Goal: Communication & Community: Share content

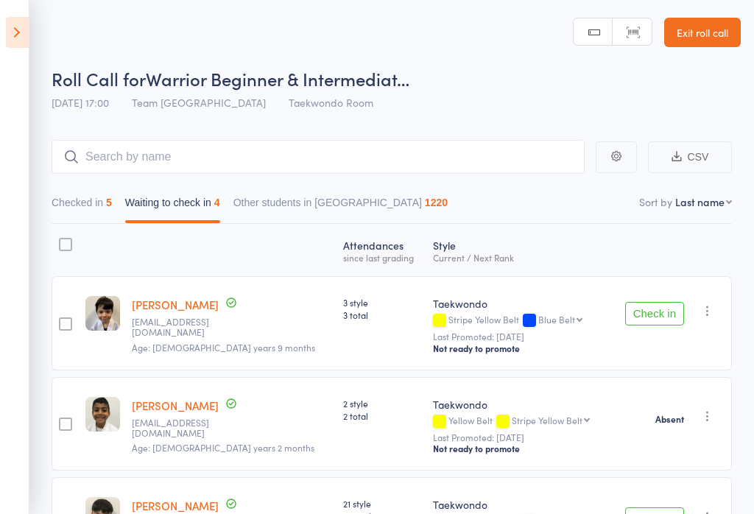
click at [715, 306] on icon "button" at bounding box center [707, 310] width 15 height 15
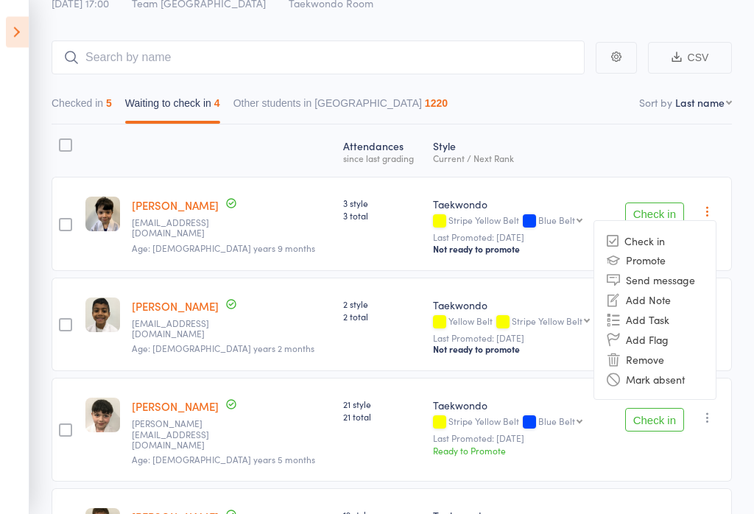
scroll to position [107, 0]
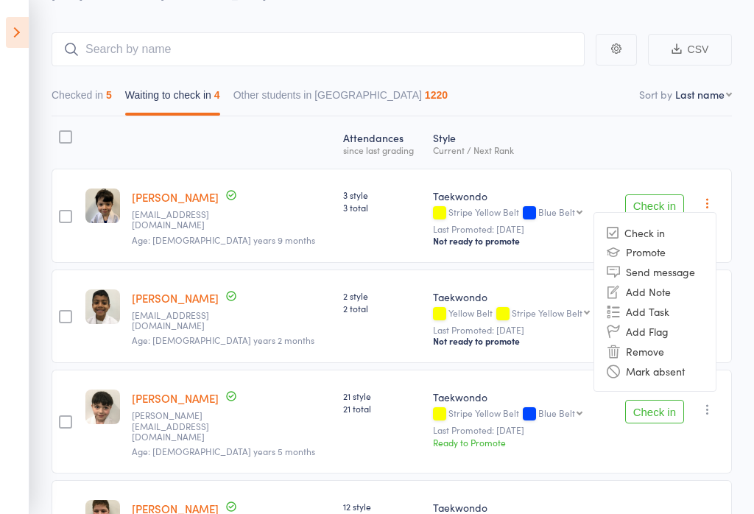
click at [696, 381] on li "Mark absent" at bounding box center [654, 371] width 121 height 20
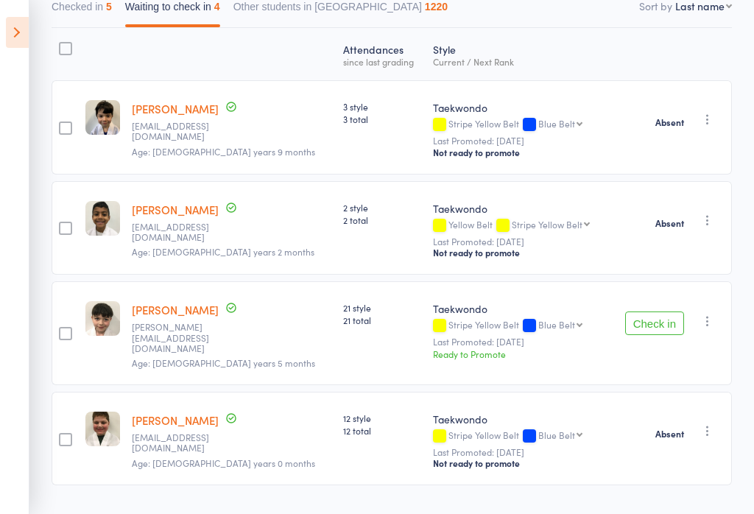
scroll to position [204, 0]
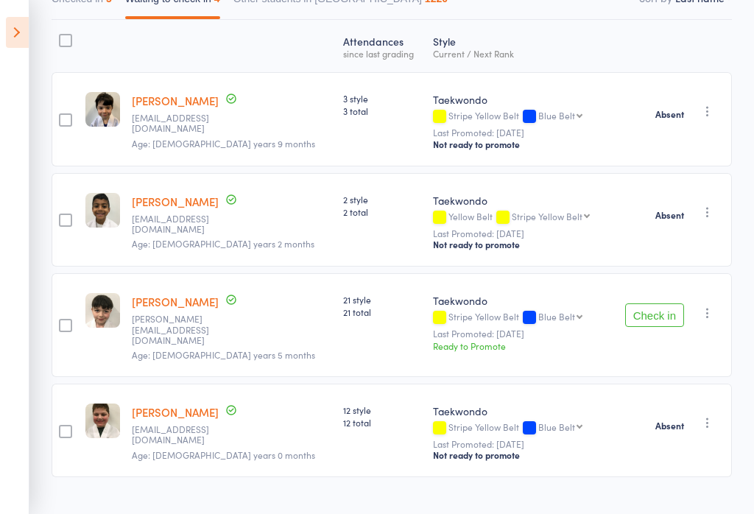
click at [715, 314] on icon "button" at bounding box center [707, 312] width 15 height 15
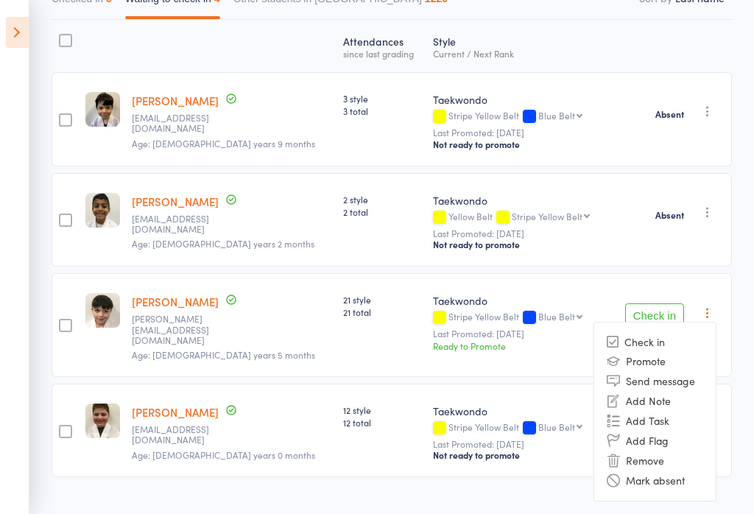
click at [686, 481] on li "Mark absent" at bounding box center [654, 480] width 121 height 20
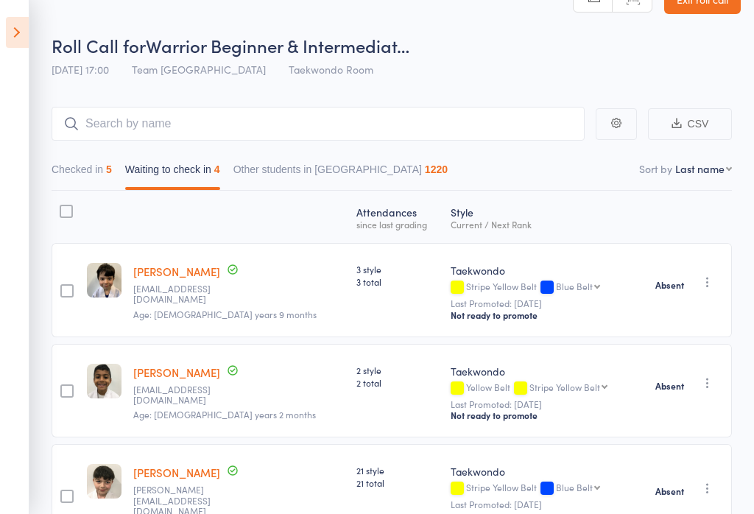
scroll to position [0, 0]
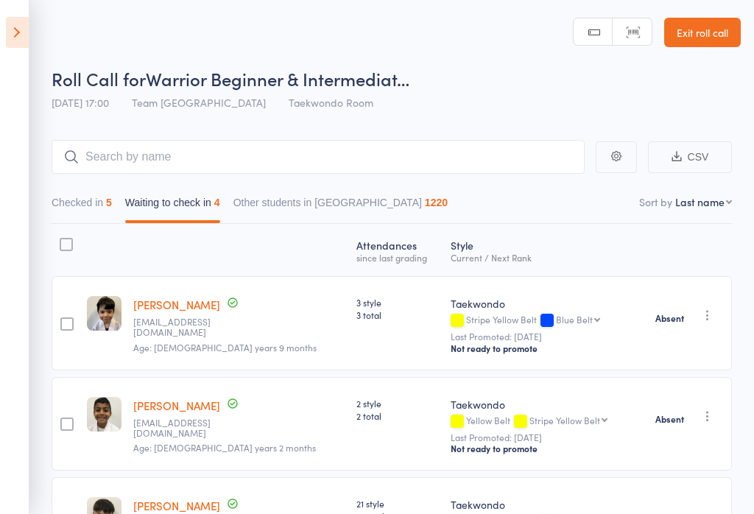
click at [710, 22] on link "Exit roll call" at bounding box center [702, 32] width 77 height 29
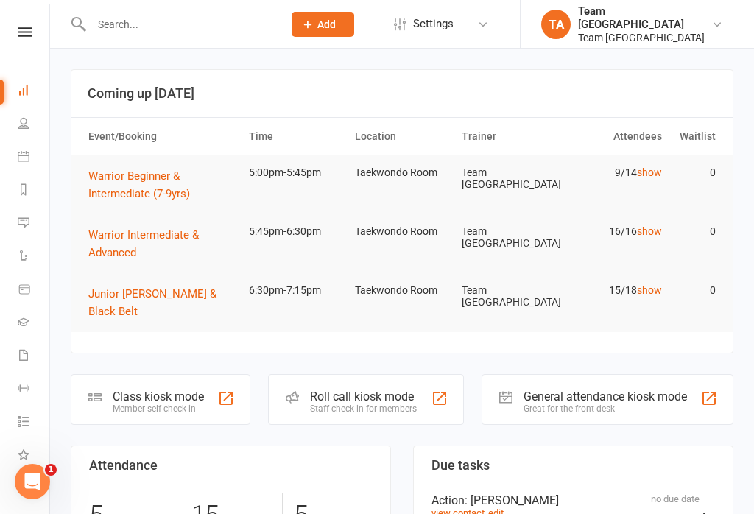
click at [23, 35] on icon at bounding box center [25, 32] width 14 height 10
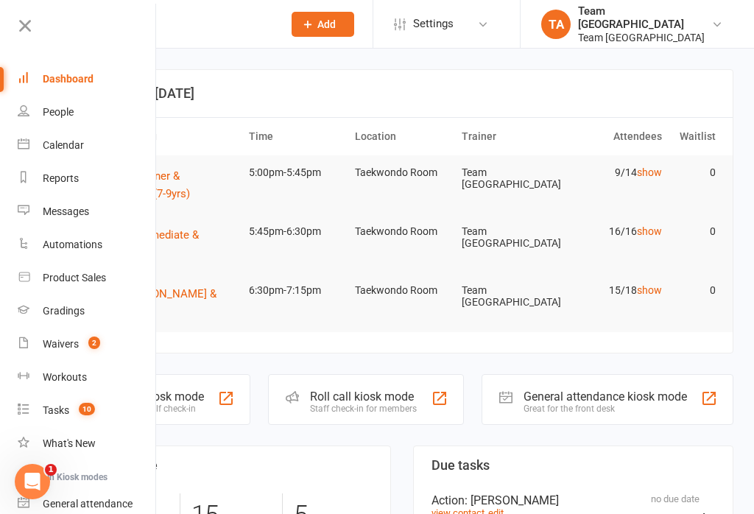
click at [70, 146] on div "Calendar" at bounding box center [63, 145] width 41 height 12
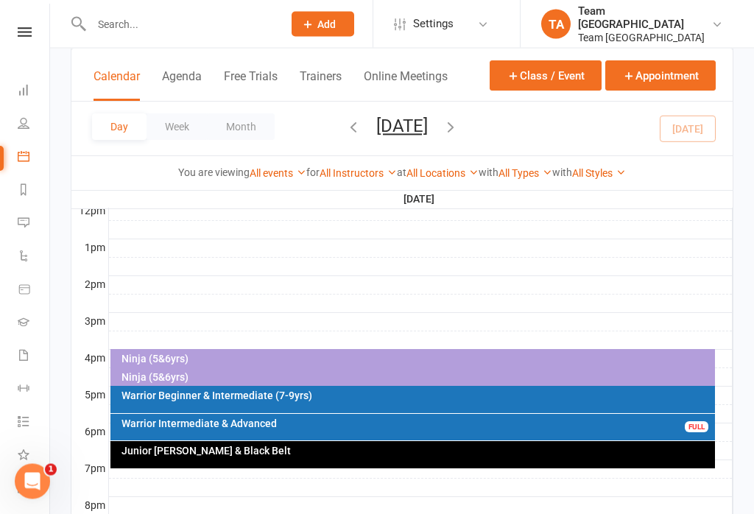
scroll to position [537, 0]
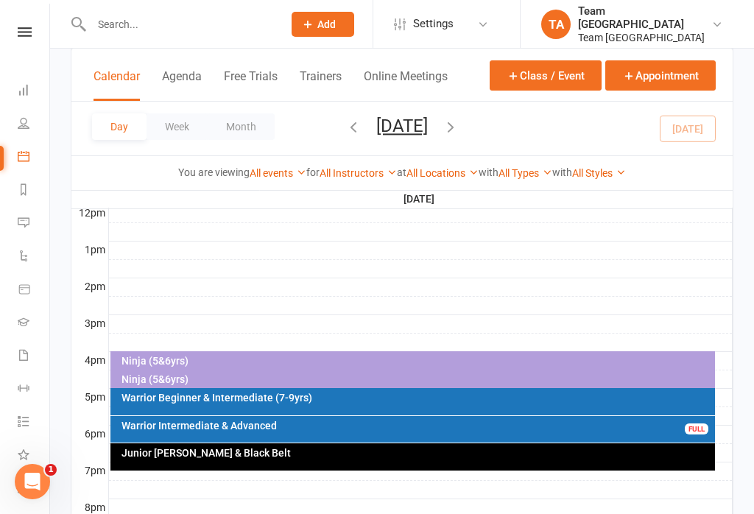
click at [258, 401] on div "Warrior Beginner & Intermediate (7-9yrs)" at bounding box center [417, 397] width 592 height 10
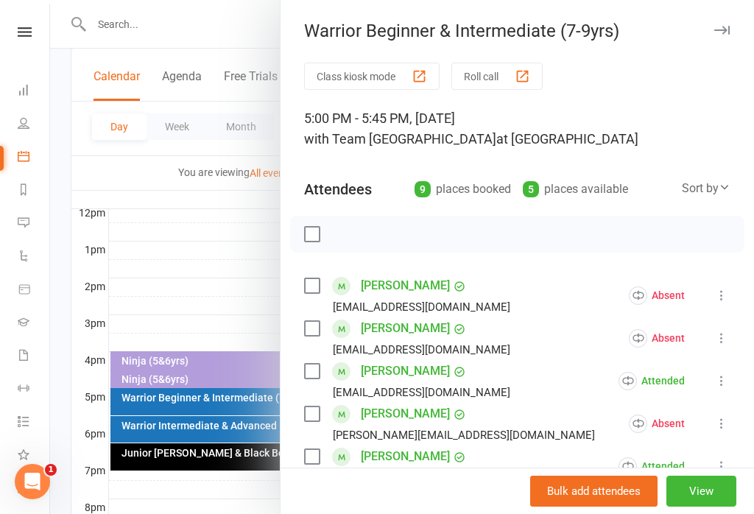
click at [204, 403] on div at bounding box center [402, 257] width 704 height 514
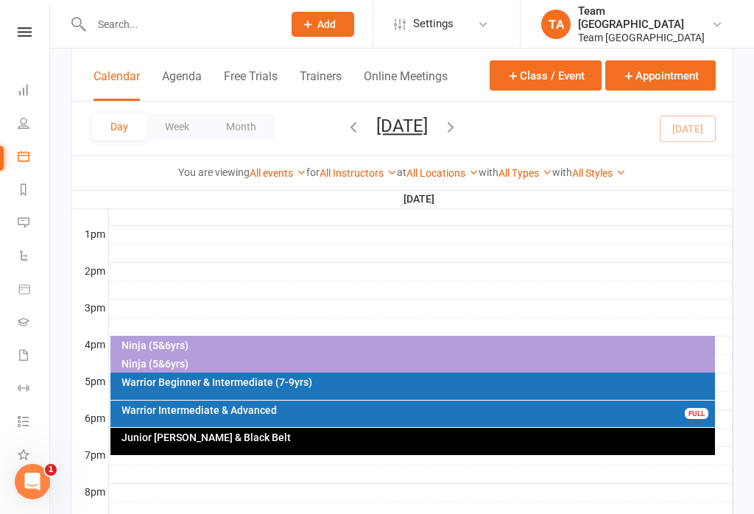
scroll to position [584, 0]
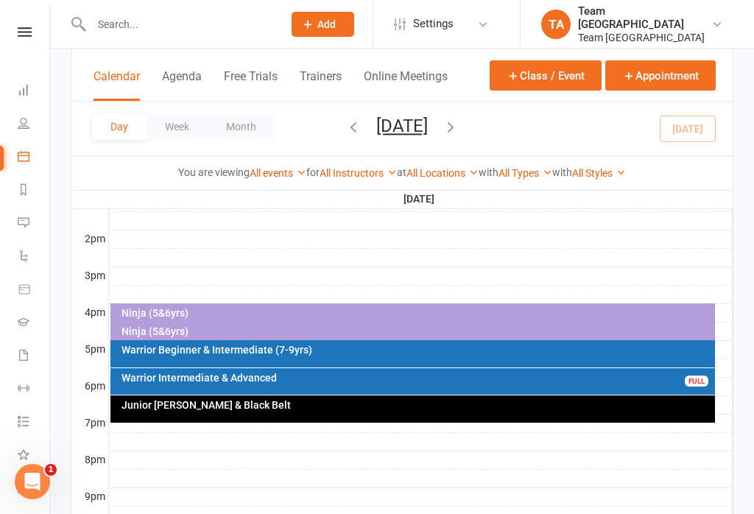
click at [351, 381] on div "Warrior Intermediate & Advanced" at bounding box center [417, 377] width 592 height 10
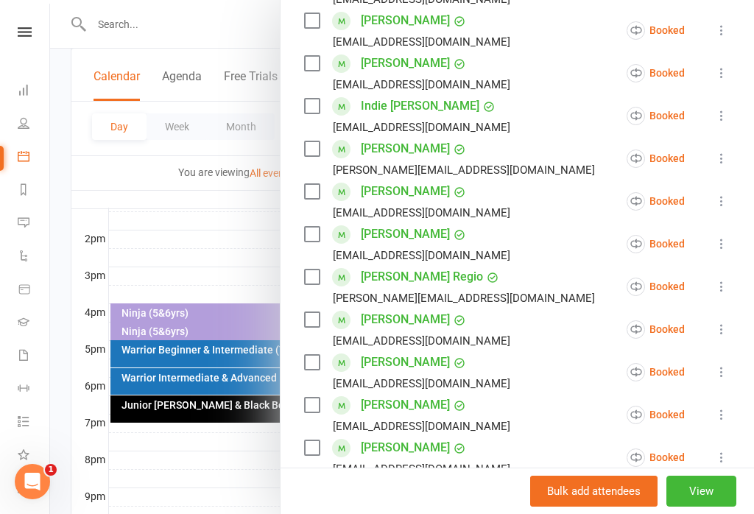
scroll to position [314, 0]
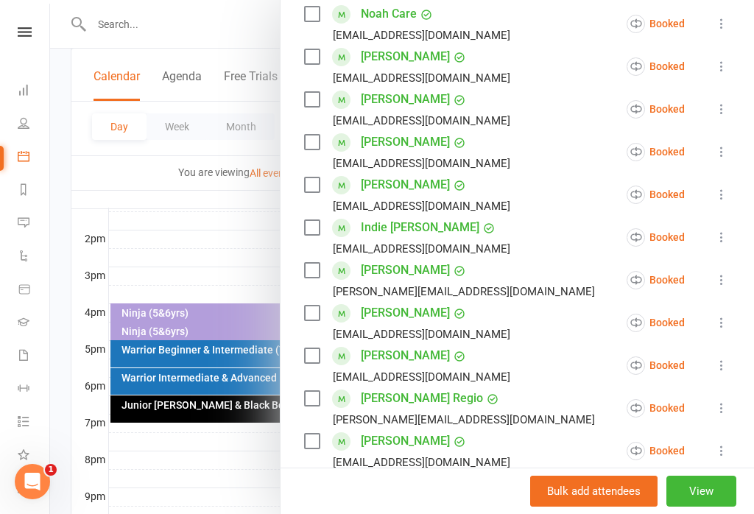
click at [227, 263] on div at bounding box center [402, 257] width 704 height 514
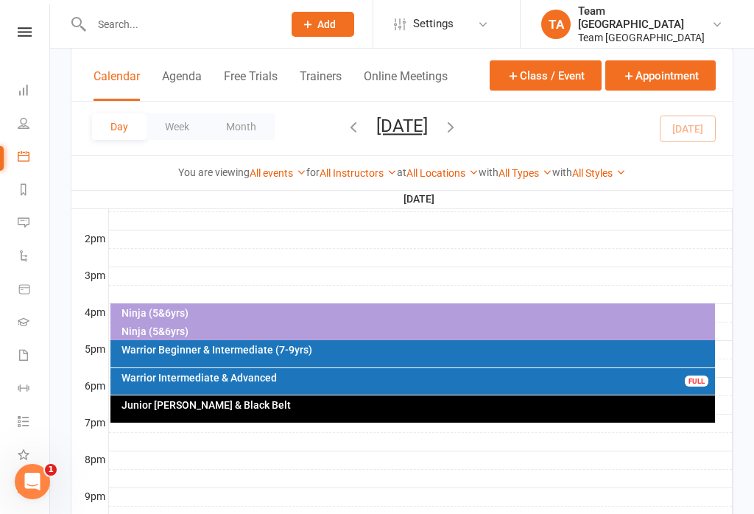
click at [356, 384] on div "Warrior Intermediate & Advanced FULL" at bounding box center [412, 381] width 605 height 26
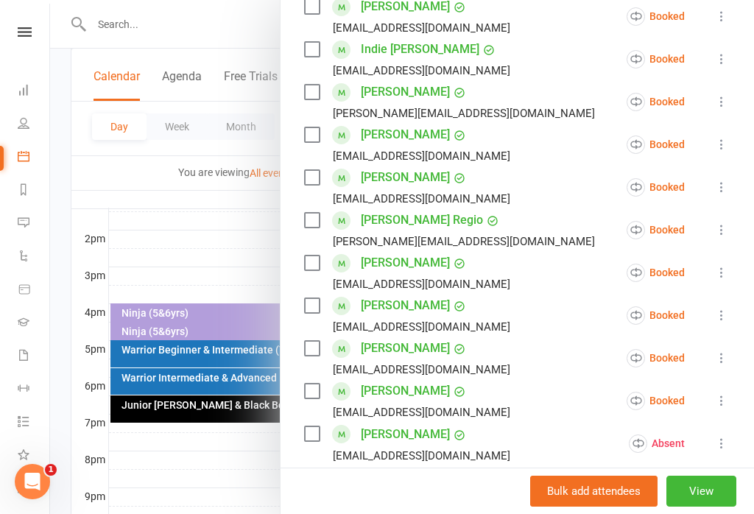
scroll to position [493, 0]
click at [388, 181] on link "Oscar Poric" at bounding box center [405, 177] width 89 height 24
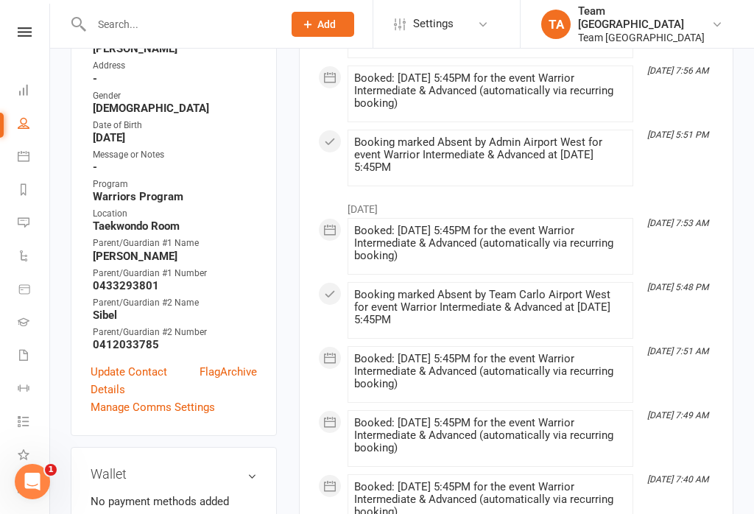
scroll to position [440, 0]
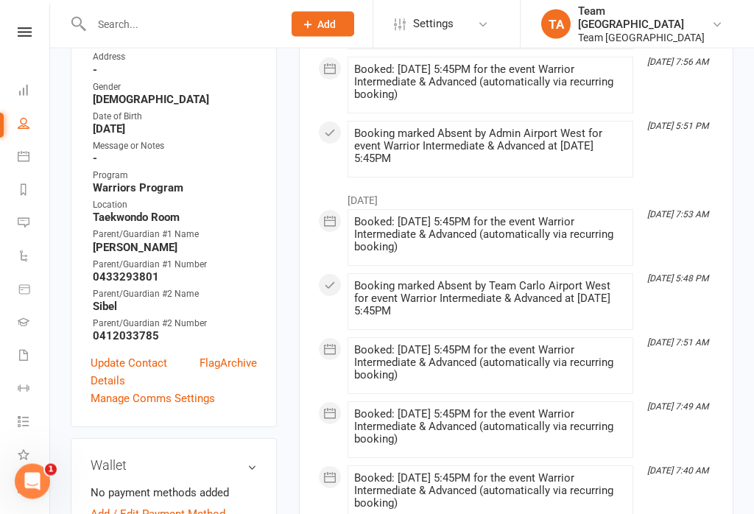
click at [205, 355] on link "Flag" at bounding box center [209, 372] width 21 height 35
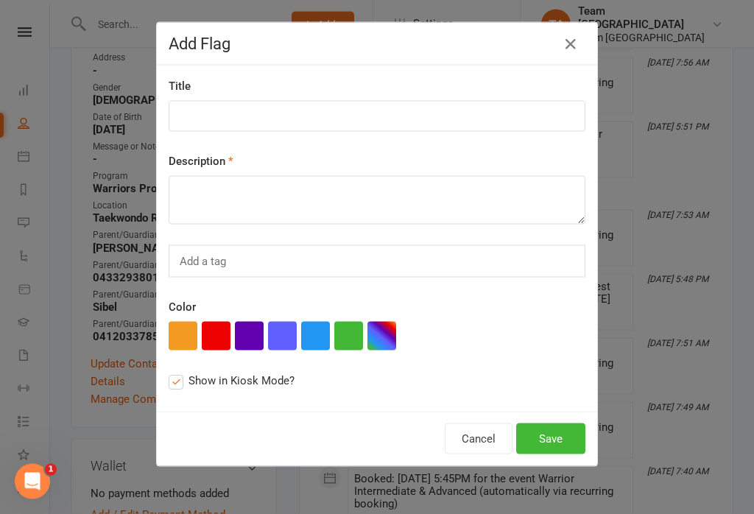
scroll to position [441, 0]
click at [578, 38] on icon "button" at bounding box center [571, 44] width 18 height 18
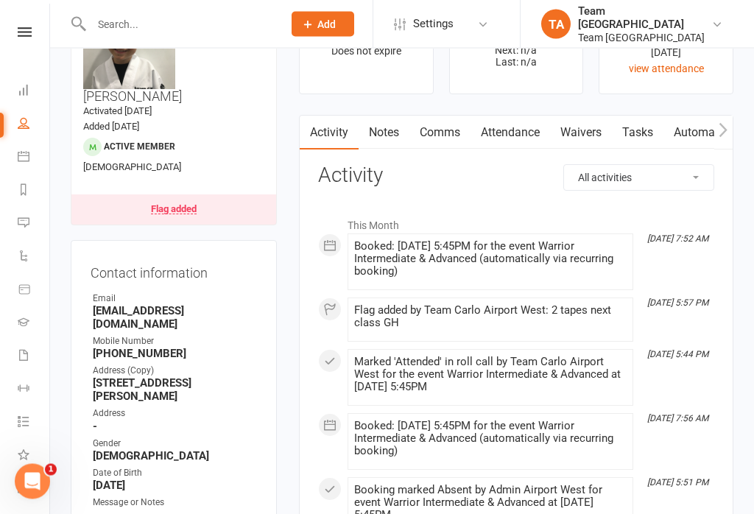
scroll to position [12, 0]
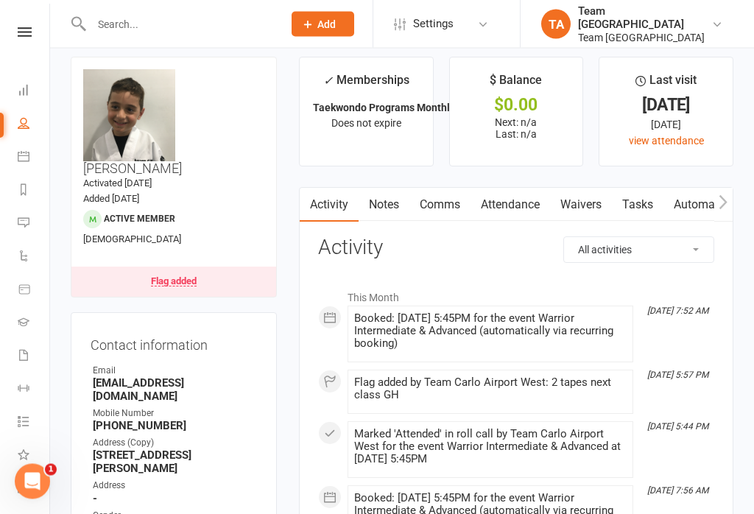
click at [228, 267] on link "Flag added" at bounding box center [173, 282] width 205 height 30
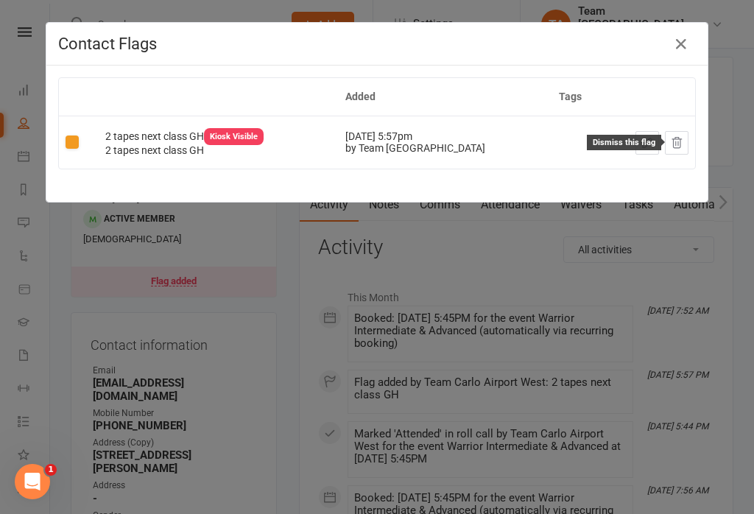
click at [681, 140] on icon at bounding box center [676, 142] width 13 height 13
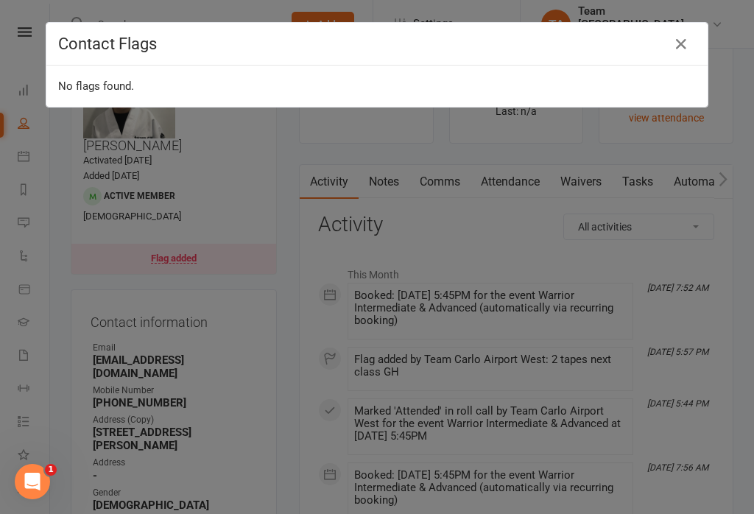
click at [679, 32] on button "button" at bounding box center [681, 44] width 24 height 24
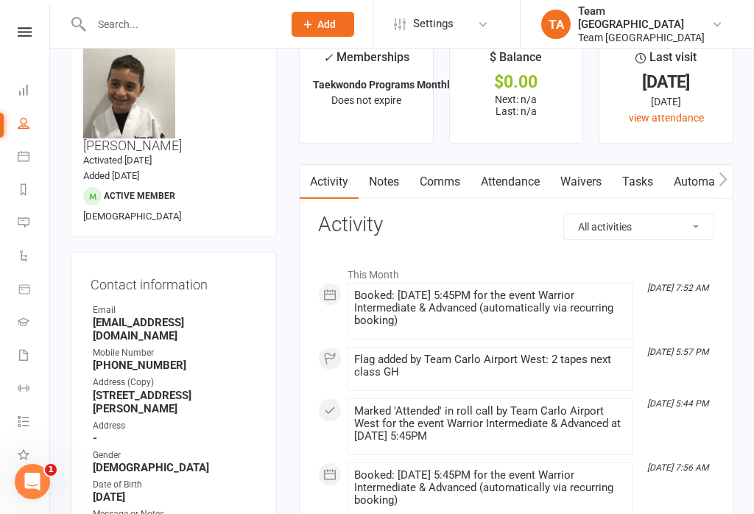
click at [26, 18] on nav "Clubworx Dashboard People Calendar Reports Messages Automations Product Sales G…" at bounding box center [25, 261] width 50 height 514
click at [19, 17] on nav "Clubworx Dashboard People Calendar Reports Messages Automations Product Sales G…" at bounding box center [25, 261] width 50 height 514
click at [34, 35] on link at bounding box center [25, 32] width 52 height 10
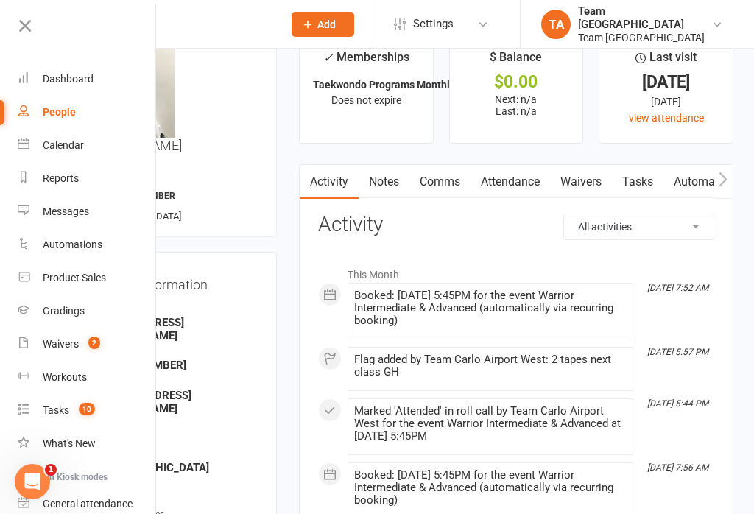
click at [88, 142] on link "Calendar" at bounding box center [87, 145] width 139 height 33
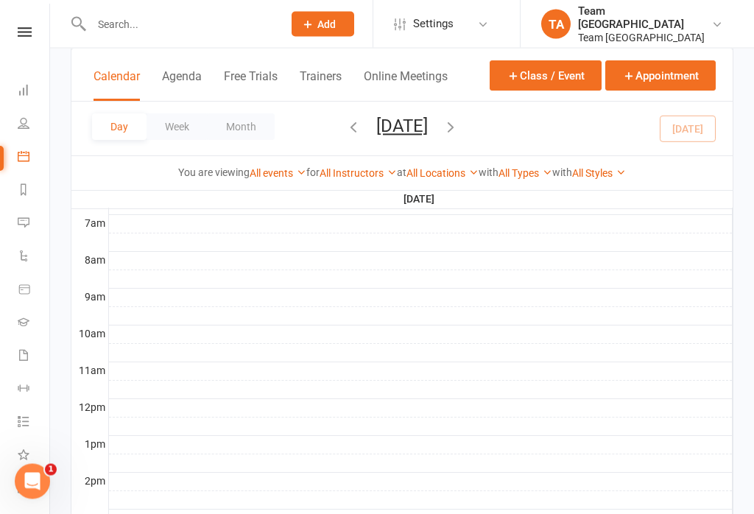
scroll to position [547, 0]
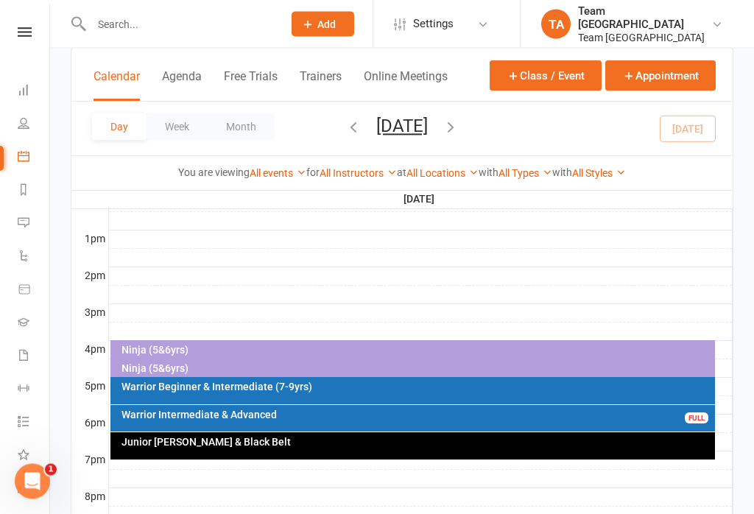
click at [406, 417] on div "Warrior Intermediate & Advanced" at bounding box center [417, 415] width 592 height 10
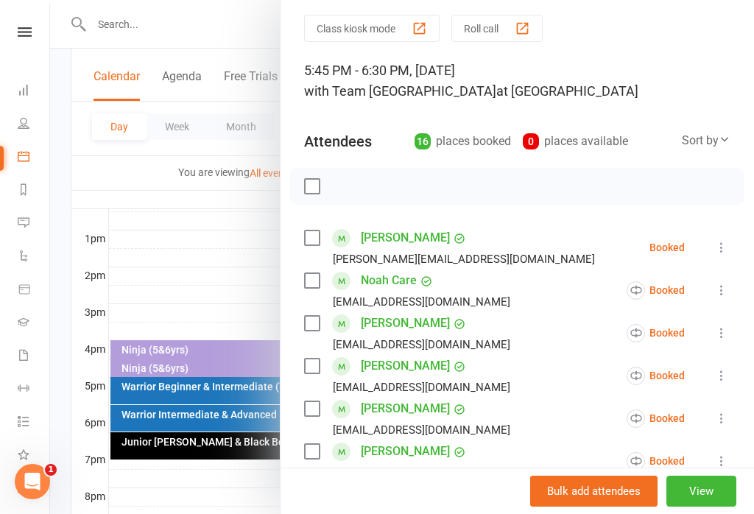
scroll to position [46, 0]
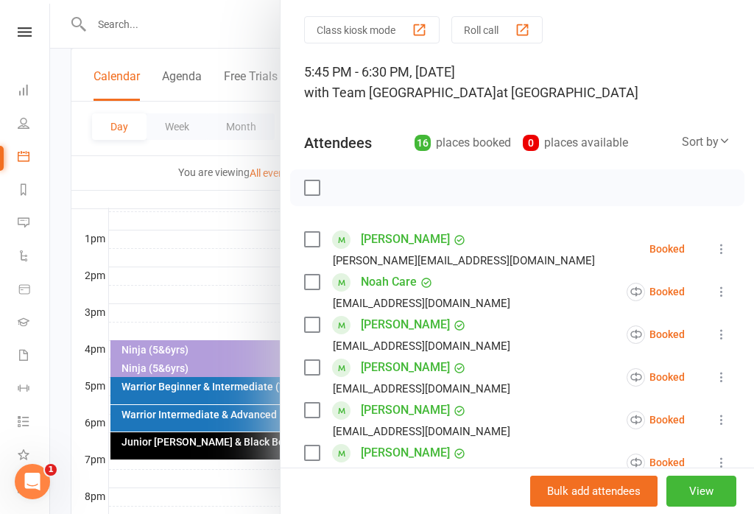
click at [726, 248] on icon at bounding box center [721, 248] width 15 height 15
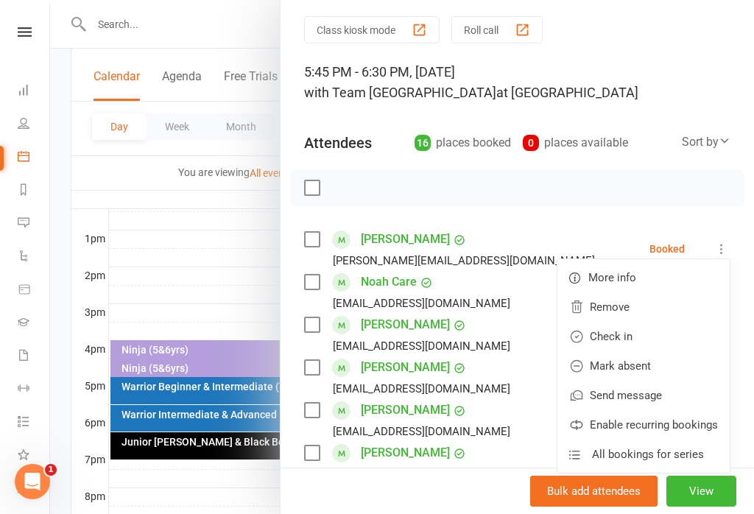
click at [638, 340] on link "Check in" at bounding box center [643, 336] width 172 height 29
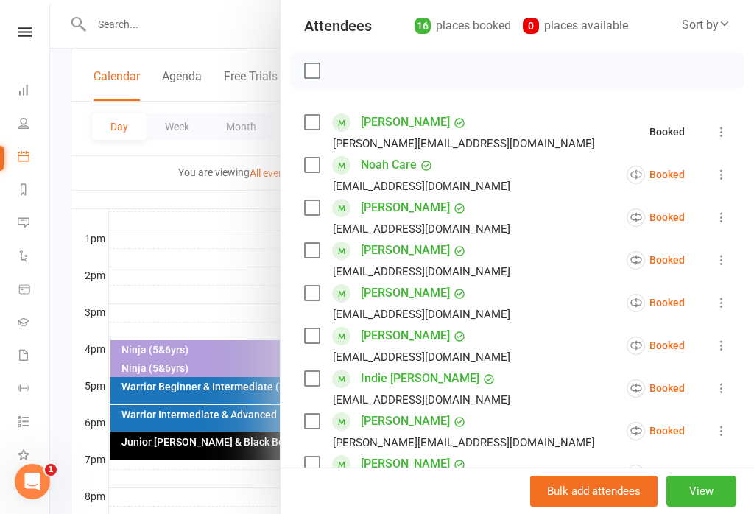
scroll to position [174, 0]
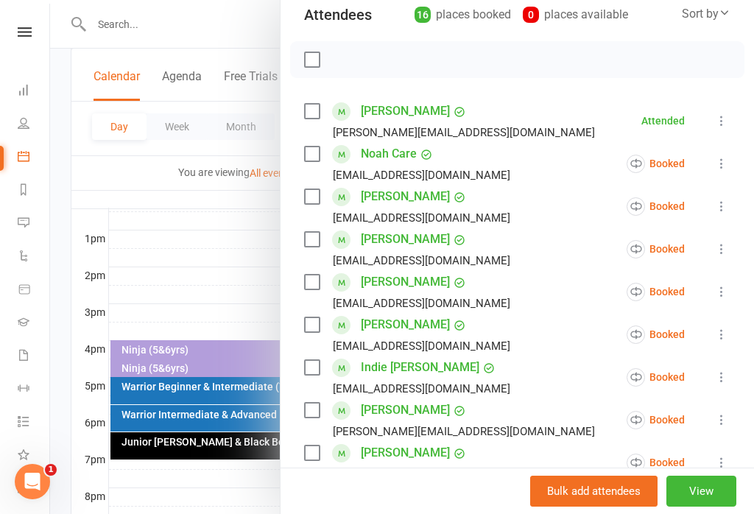
click at [729, 171] on icon at bounding box center [721, 163] width 15 height 15
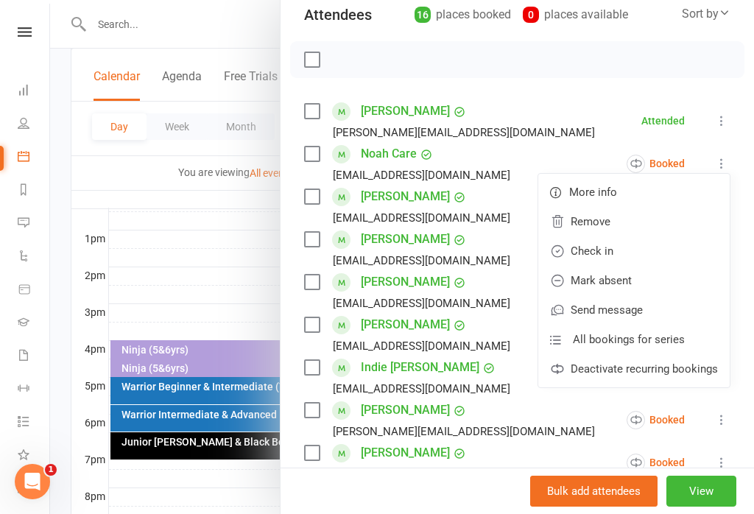
click at [626, 263] on link "Check in" at bounding box center [633, 250] width 191 height 29
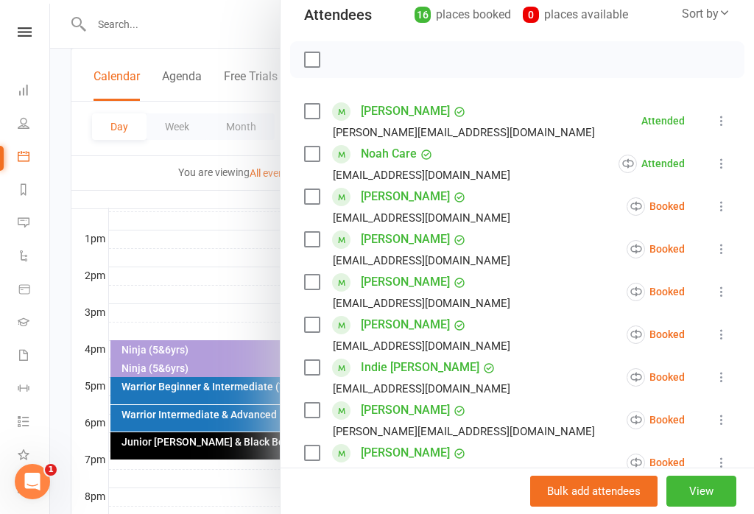
click at [721, 209] on icon at bounding box center [721, 206] width 15 height 15
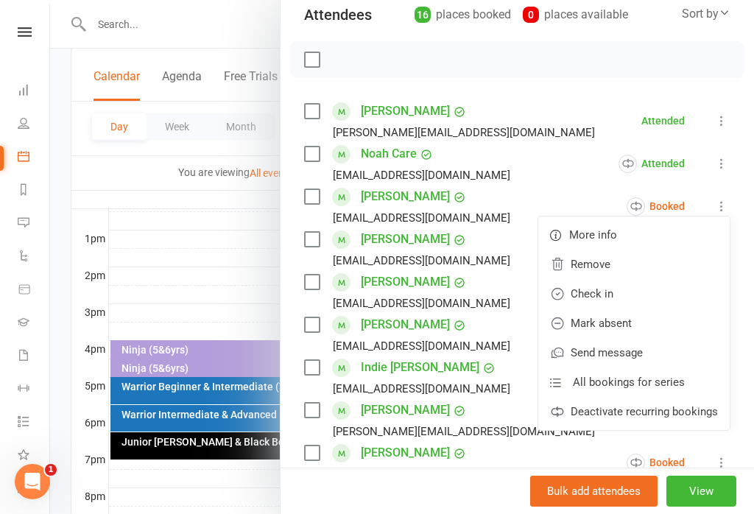
click at [647, 323] on link "Mark absent" at bounding box center [633, 322] width 191 height 29
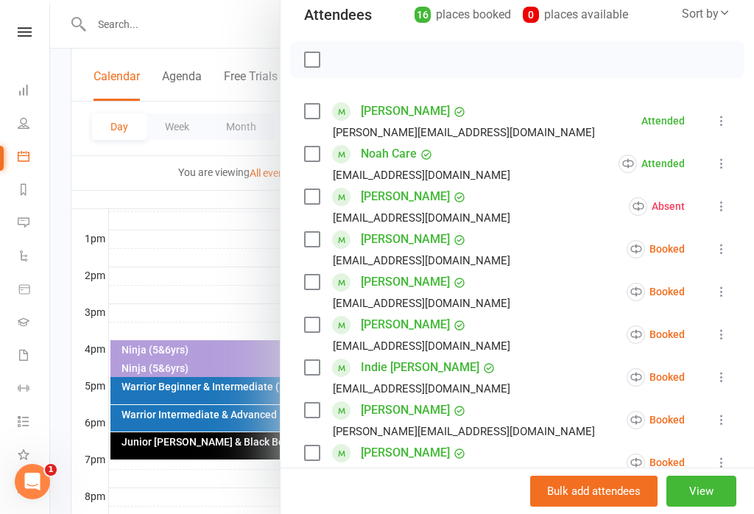
click at [726, 252] on icon at bounding box center [721, 248] width 15 height 15
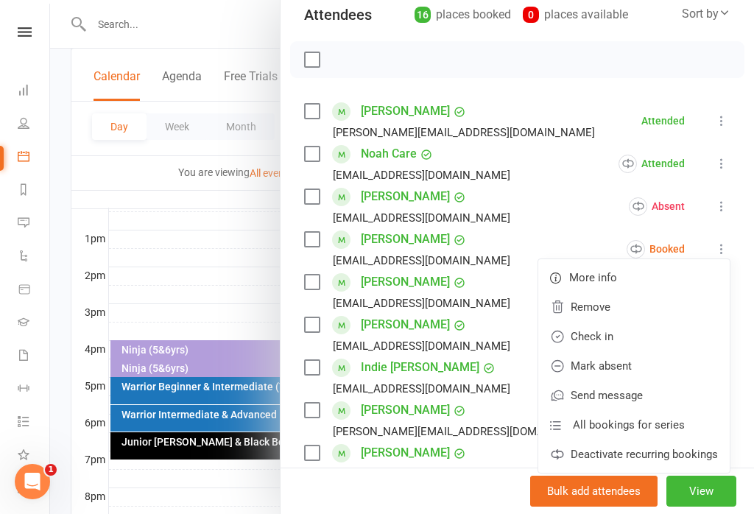
click at [635, 373] on link "Mark absent" at bounding box center [633, 365] width 191 height 29
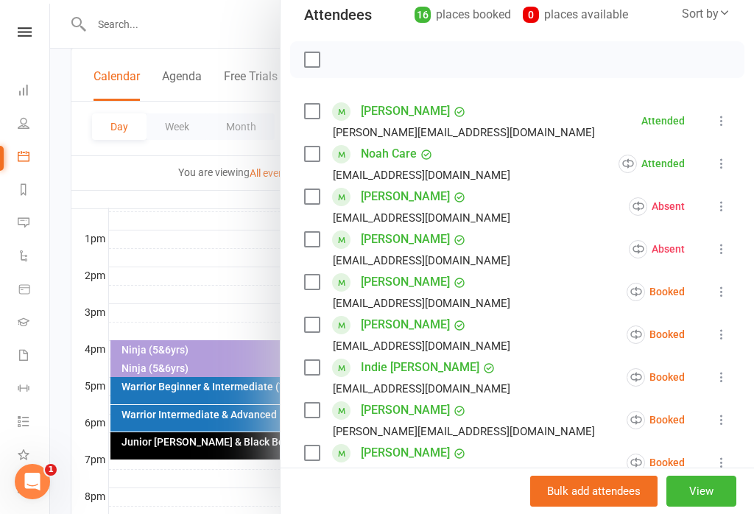
click at [728, 297] on icon at bounding box center [721, 291] width 15 height 15
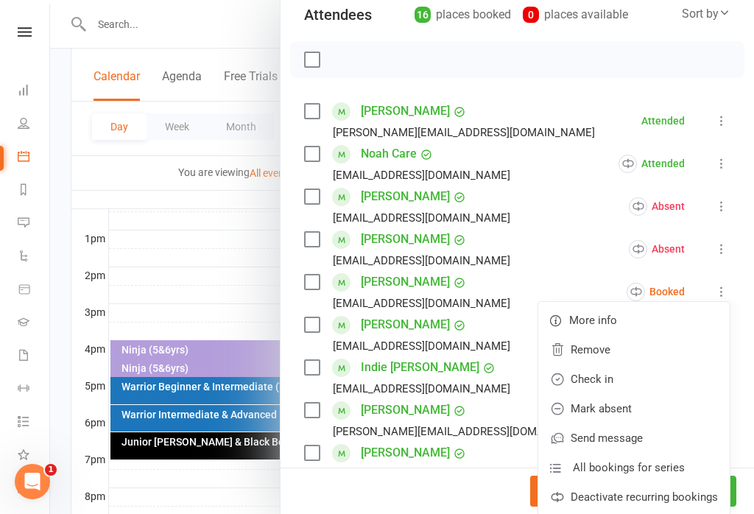
click at [576, 245] on li "Ariana Chowdhury nafisara@gmail.com Absent More info Remove Check in Reset atte…" at bounding box center [517, 248] width 426 height 43
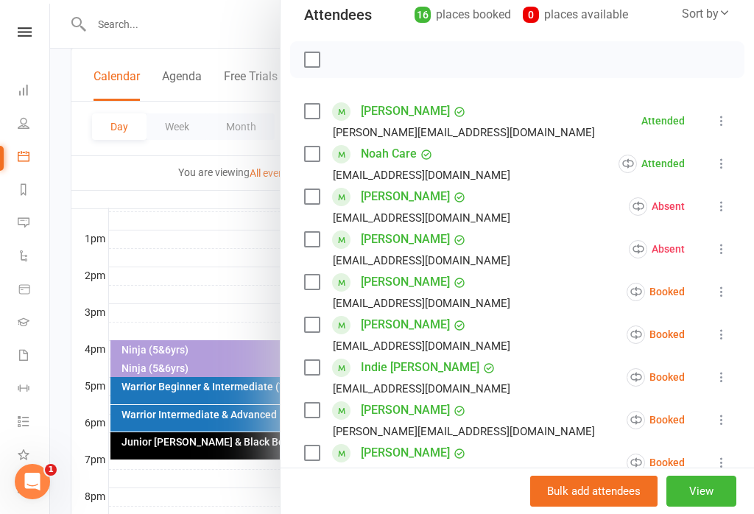
click at [556, 364] on li "Indie Goddard kisha_power@hotmail.com Booked More info Remove Check in Mark abs…" at bounding box center [517, 376] width 426 height 43
click at [729, 297] on icon at bounding box center [721, 291] width 15 height 15
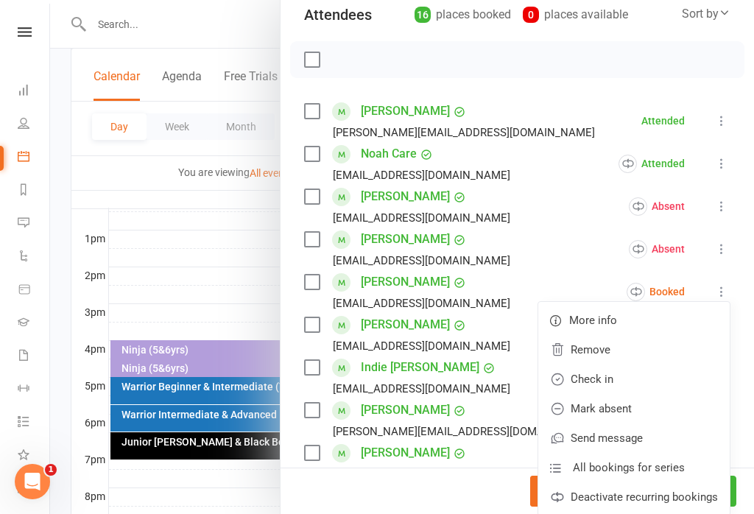
click at [618, 382] on link "Check in" at bounding box center [633, 378] width 191 height 29
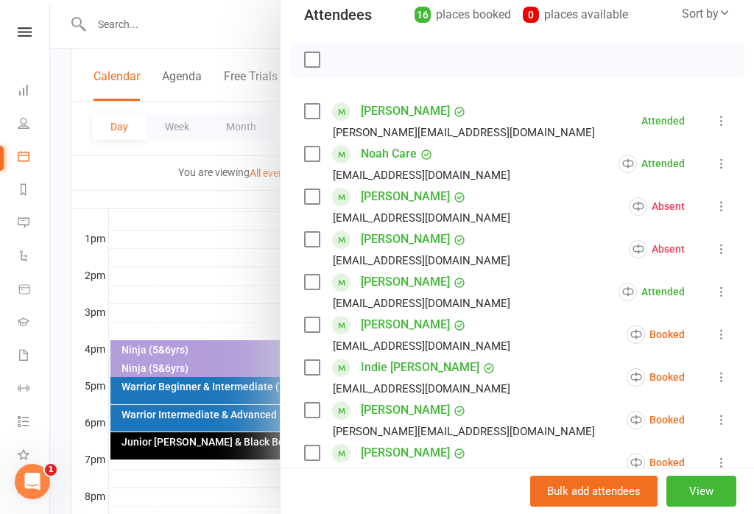
click at [729, 342] on icon at bounding box center [721, 334] width 15 height 15
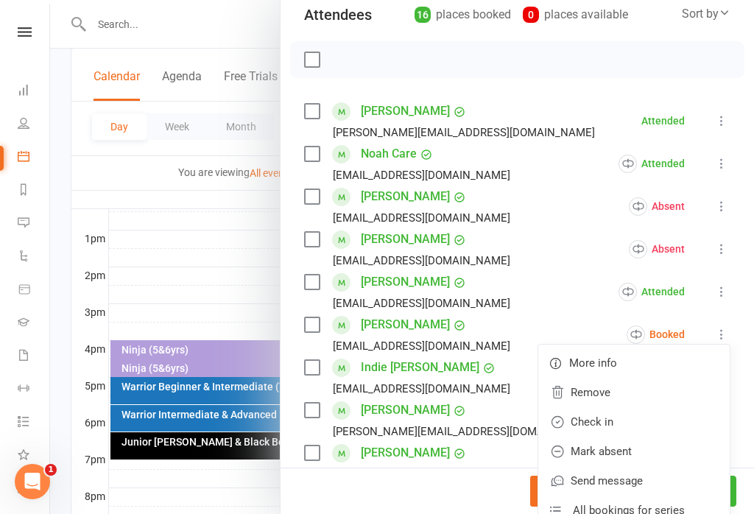
click at [618, 423] on link "Check in" at bounding box center [633, 421] width 191 height 29
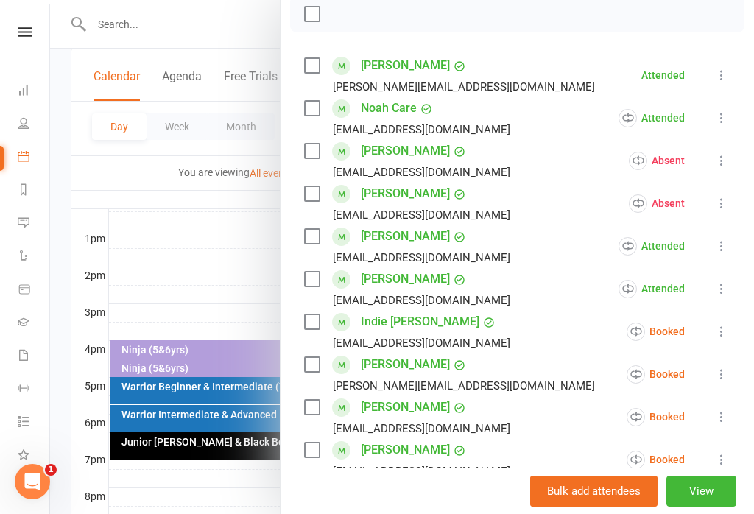
scroll to position [223, 0]
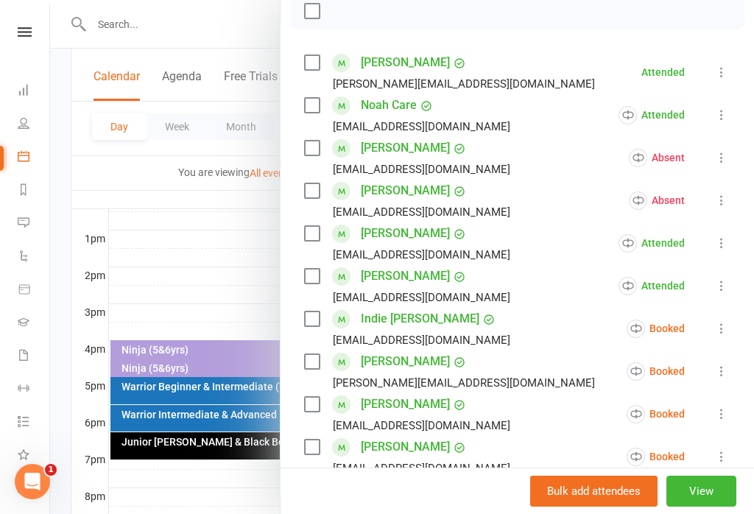
click at [729, 330] on icon at bounding box center [721, 328] width 15 height 15
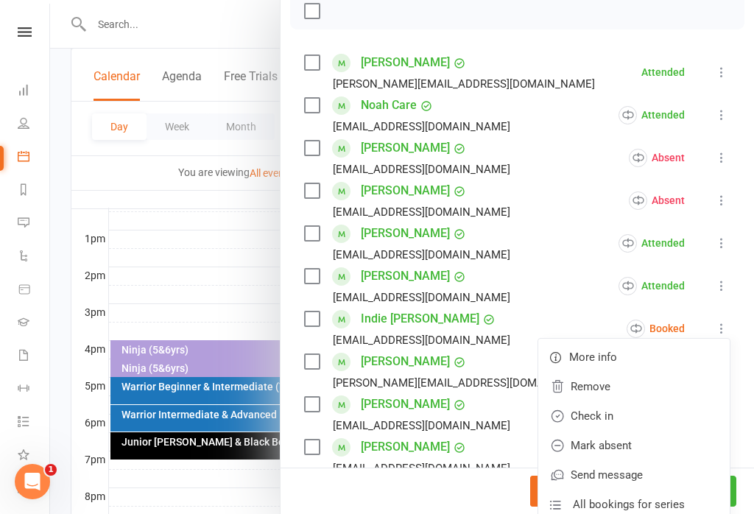
click at [621, 422] on link "Check in" at bounding box center [633, 415] width 191 height 29
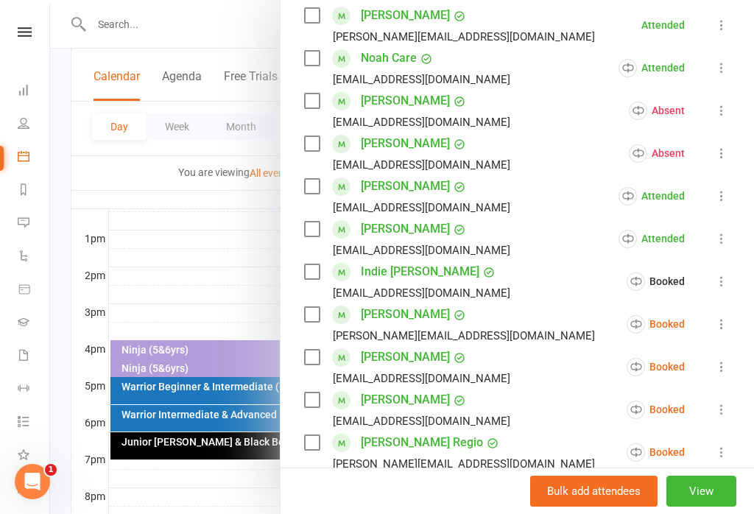
scroll to position [304, 0]
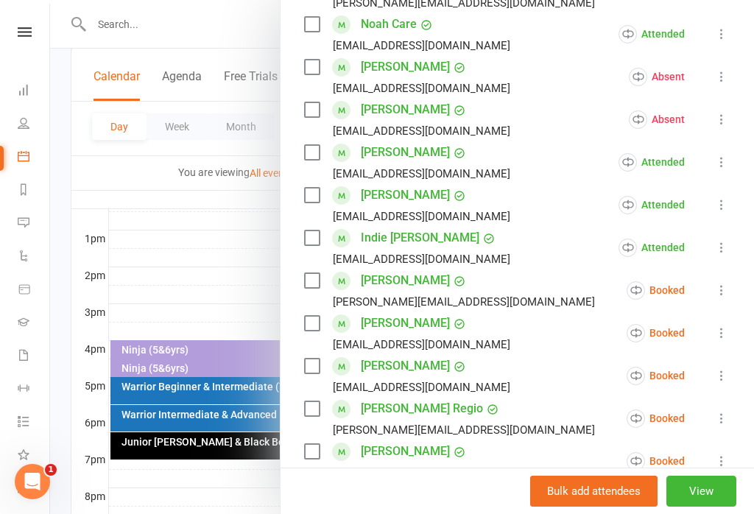
click at [725, 286] on icon at bounding box center [721, 290] width 15 height 15
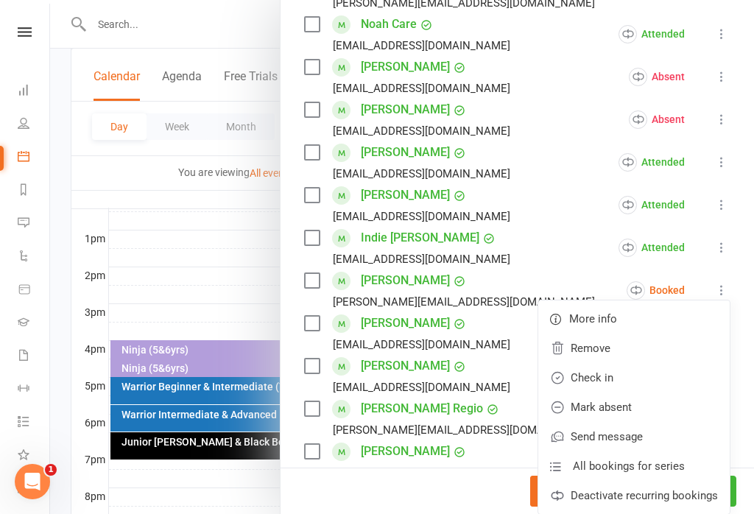
click at [612, 381] on link "Check in" at bounding box center [633, 377] width 191 height 29
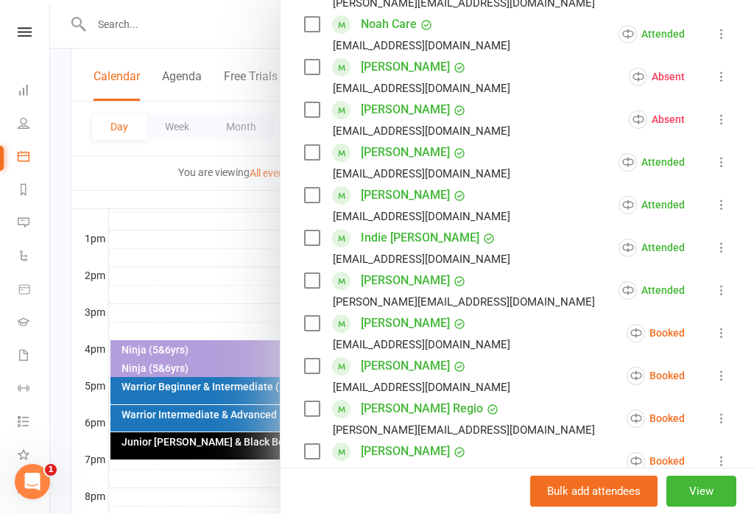
click at [729, 334] on icon at bounding box center [721, 332] width 15 height 15
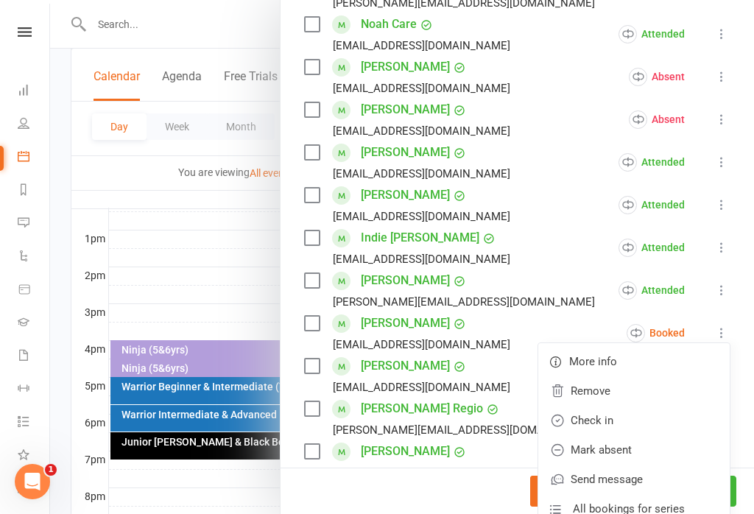
click at [584, 294] on li "Isabelle Lau Natalia-yako@hotmail.com Attended More info Remove Mark absent Und…" at bounding box center [517, 290] width 426 height 43
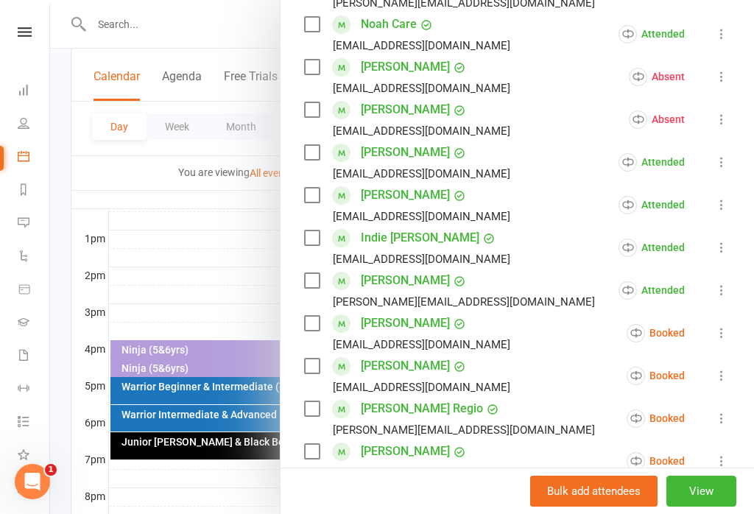
click at [721, 340] on icon at bounding box center [721, 332] width 15 height 15
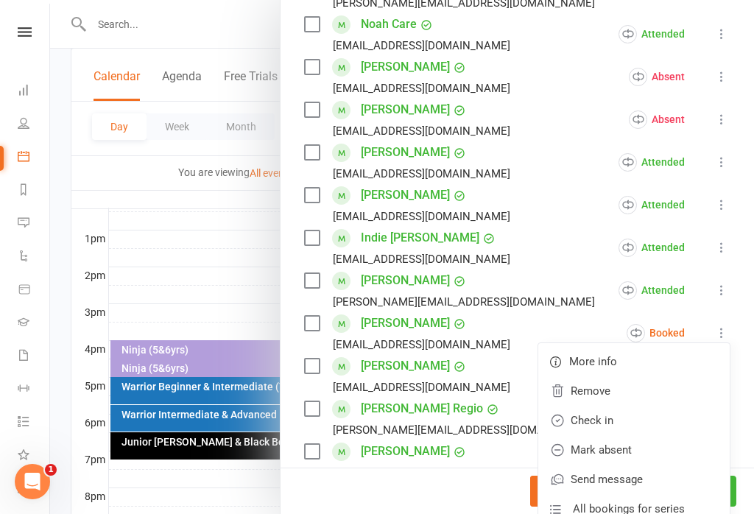
click at [585, 250] on li "Indie Goddard kisha_power@hotmail.com Attended More info Remove Mark absent Und…" at bounding box center [517, 247] width 426 height 43
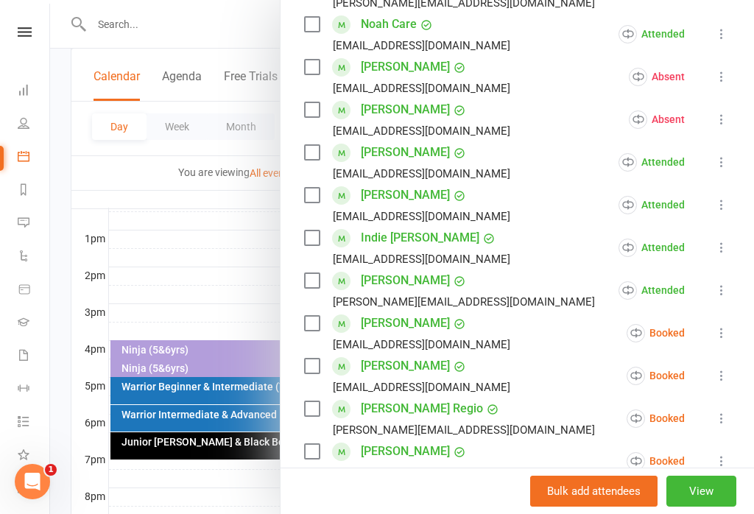
click at [724, 339] on icon at bounding box center [721, 332] width 15 height 15
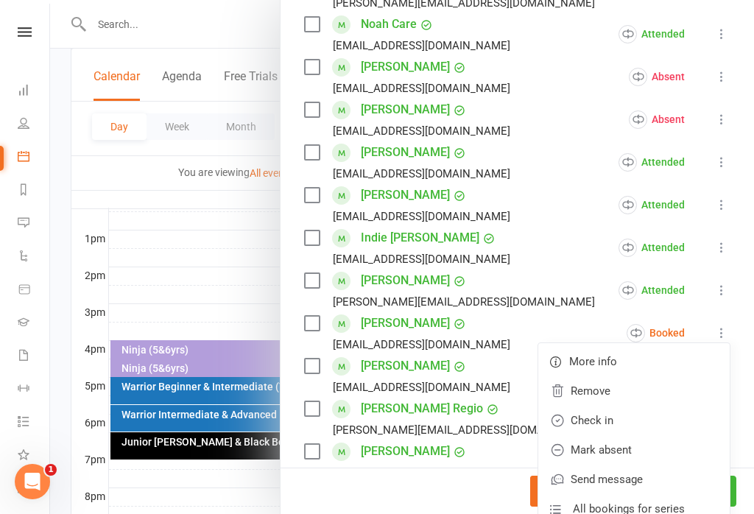
click at [626, 419] on link "Check in" at bounding box center [633, 420] width 191 height 29
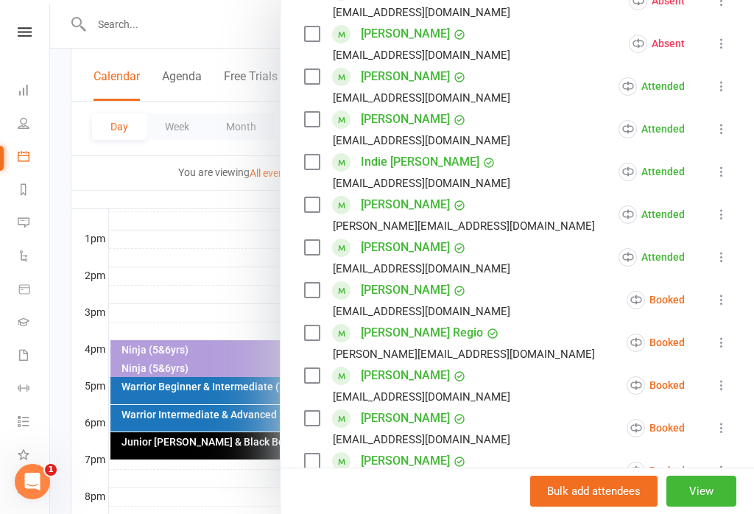
scroll to position [381, 0]
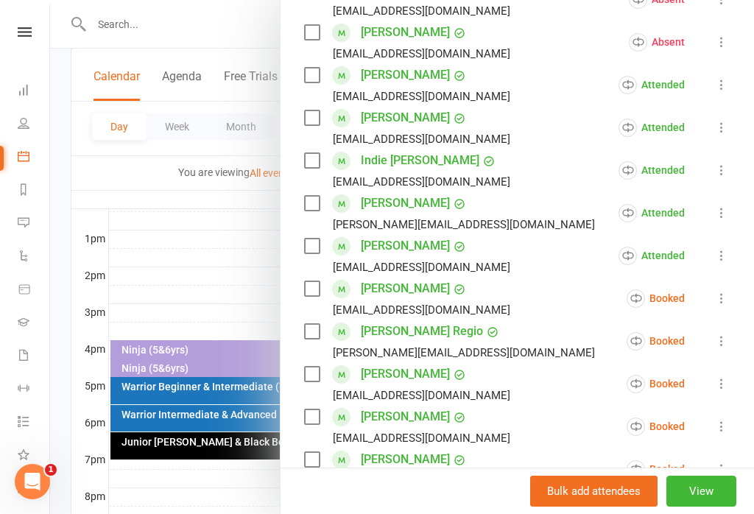
click at [728, 300] on icon at bounding box center [721, 298] width 15 height 15
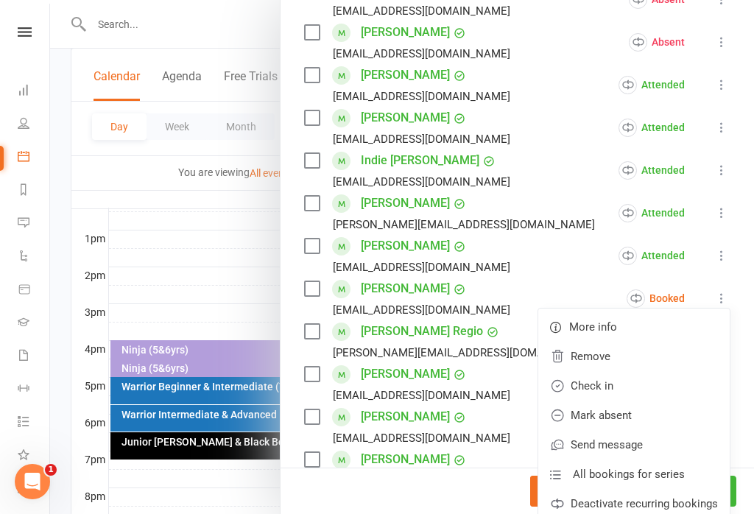
click at [629, 389] on link "Check in" at bounding box center [633, 385] width 191 height 29
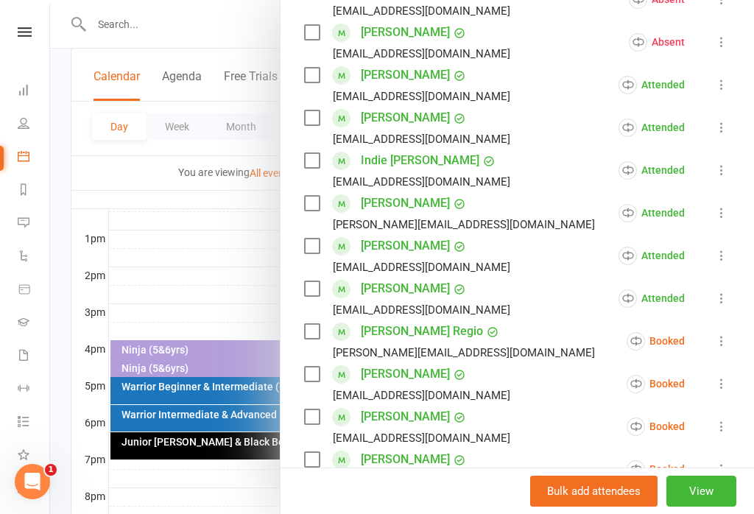
click at [739, 344] on div "Class kiosk mode Roll call 5:45 PM - 6:30 PM, Friday, August, 15, 2025 with Tea…" at bounding box center [516, 260] width 473 height 1159
click at [729, 344] on icon at bounding box center [721, 340] width 15 height 15
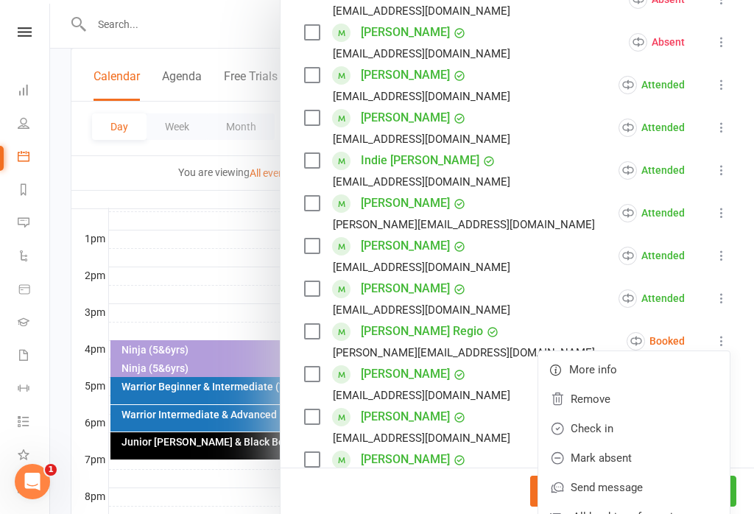
click at [631, 464] on link "Mark absent" at bounding box center [633, 457] width 191 height 29
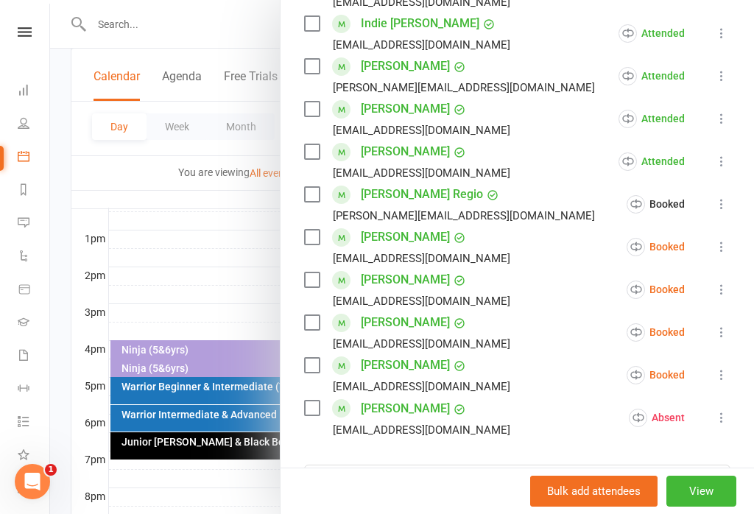
scroll to position [520, 0]
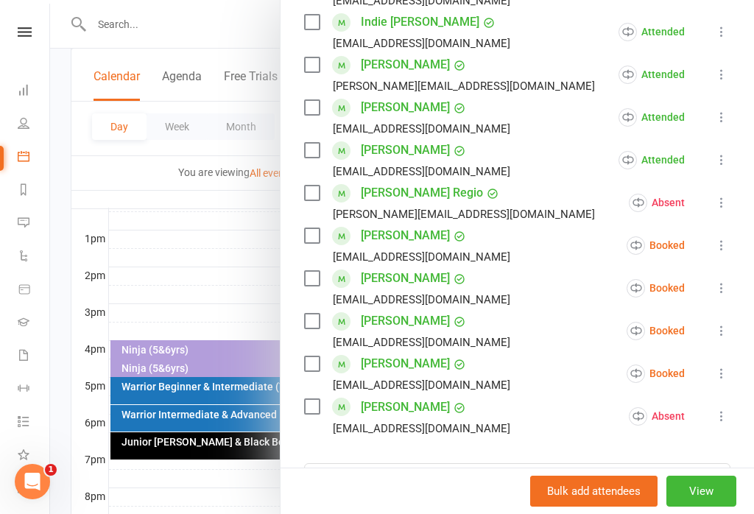
click at [722, 250] on icon at bounding box center [721, 245] width 15 height 15
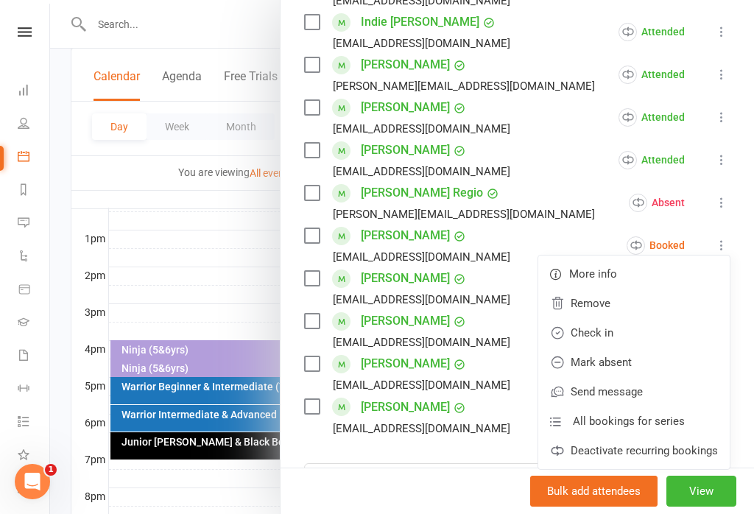
click at [626, 338] on link "Check in" at bounding box center [633, 332] width 191 height 29
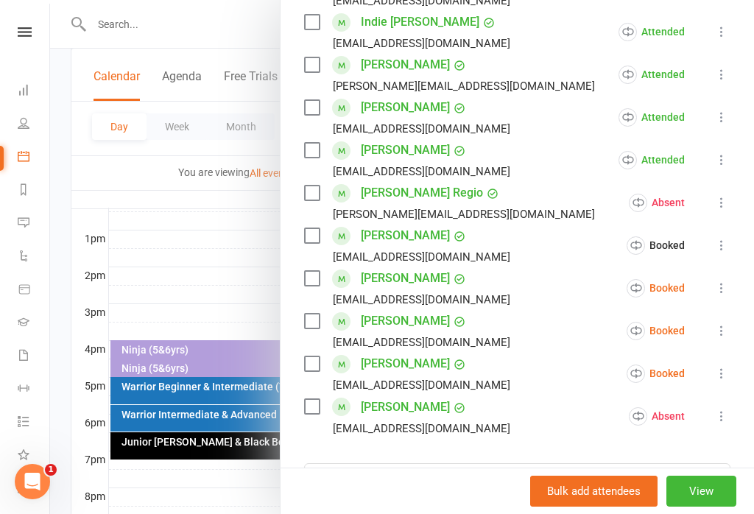
click at [728, 290] on icon at bounding box center [721, 287] width 15 height 15
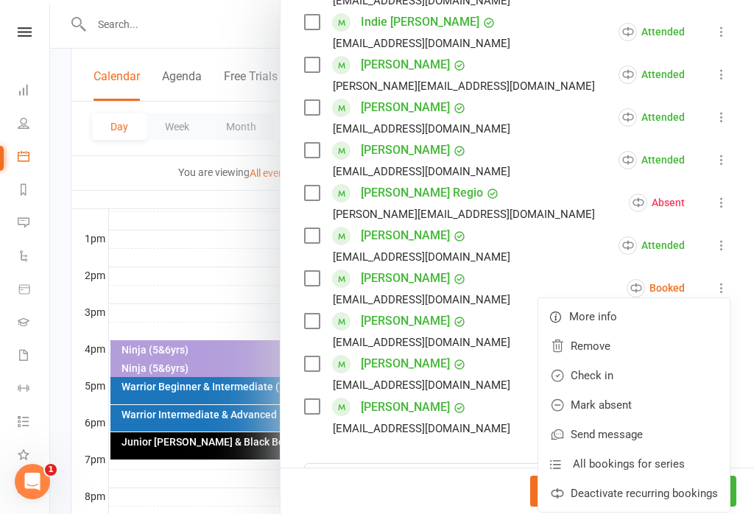
click at [645, 409] on link "Mark absent" at bounding box center [633, 404] width 191 height 29
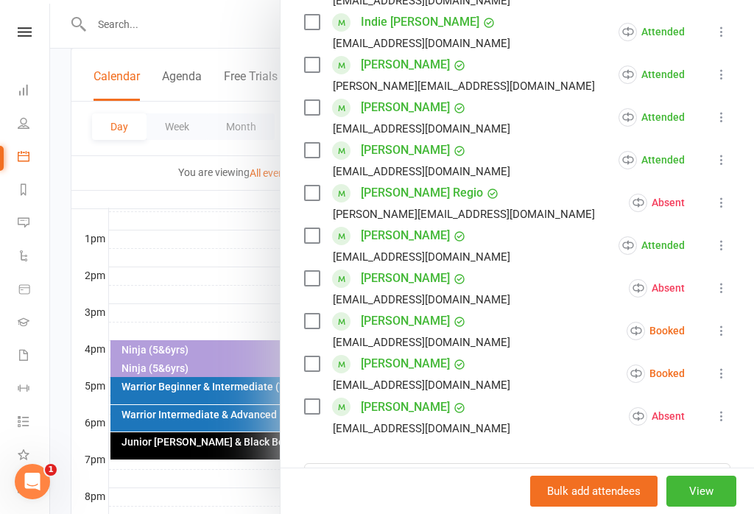
click at [729, 336] on icon at bounding box center [721, 330] width 15 height 15
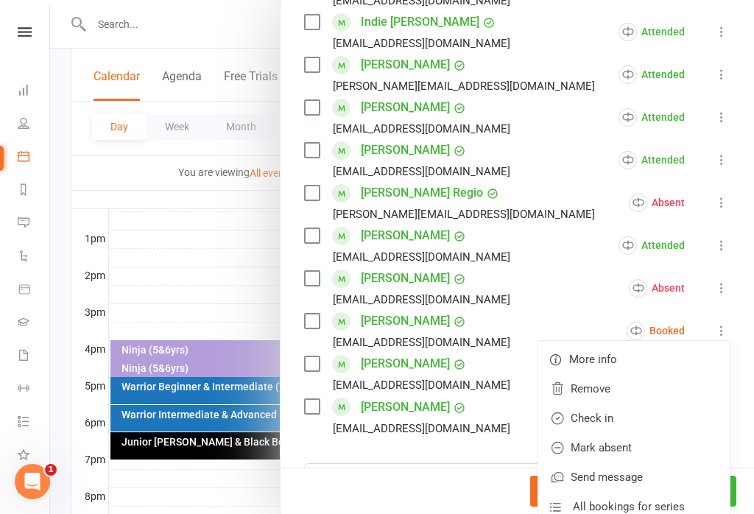
click at [629, 422] on link "Check in" at bounding box center [633, 417] width 191 height 29
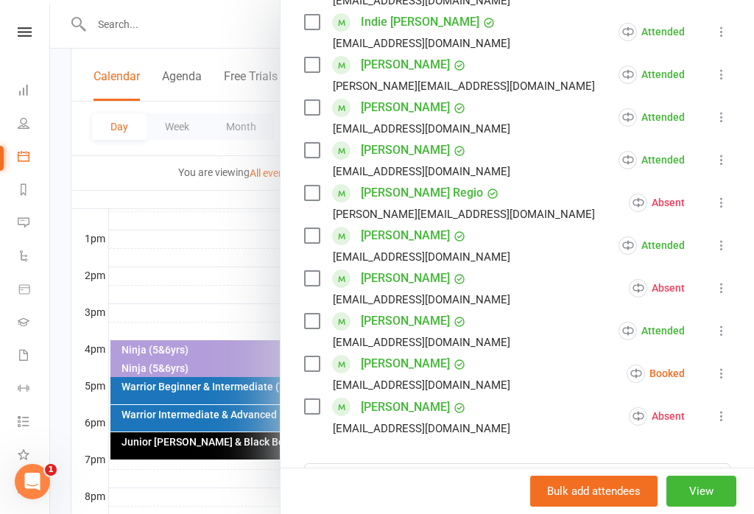
click at [727, 374] on icon at bounding box center [721, 373] width 15 height 15
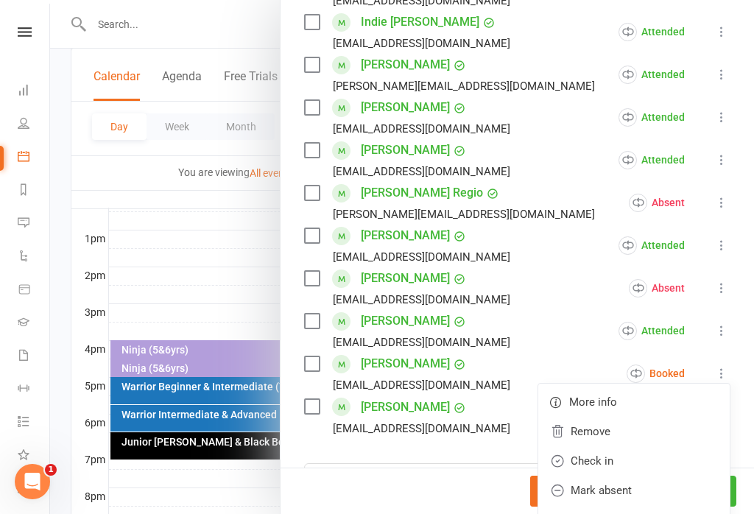
click at [612, 468] on link "Check in" at bounding box center [633, 460] width 191 height 29
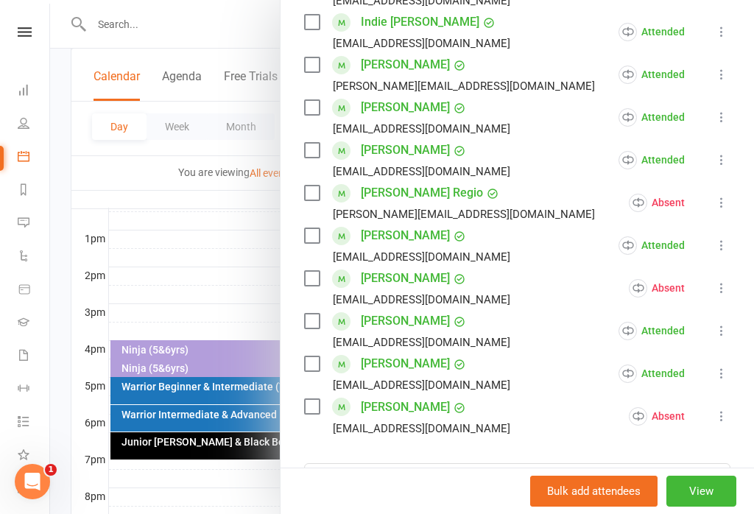
click at [726, 506] on button "View" at bounding box center [701, 490] width 70 height 31
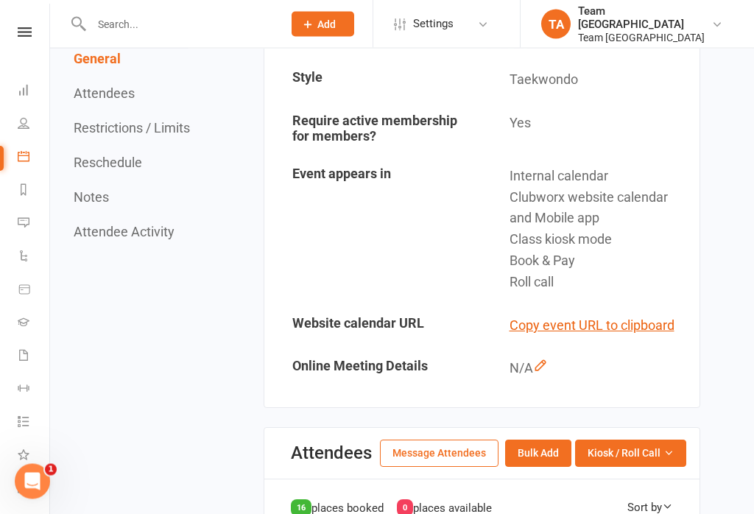
scroll to position [353, 0]
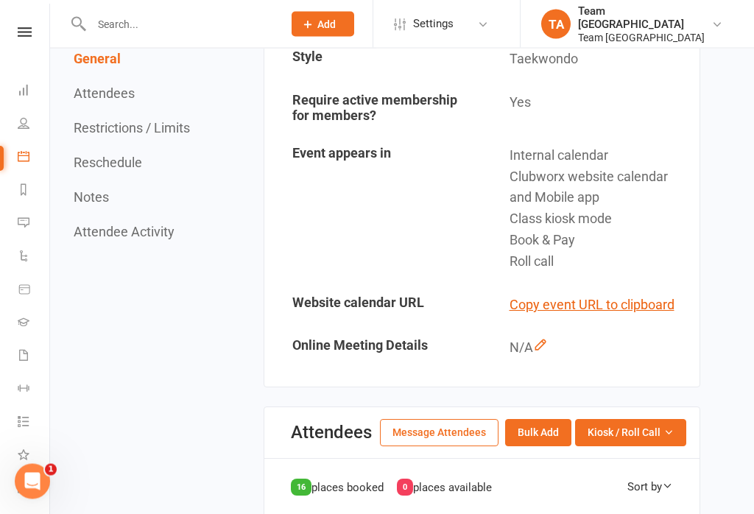
click at [659, 436] on span "Kiosk / Roll Call" at bounding box center [623, 433] width 73 height 16
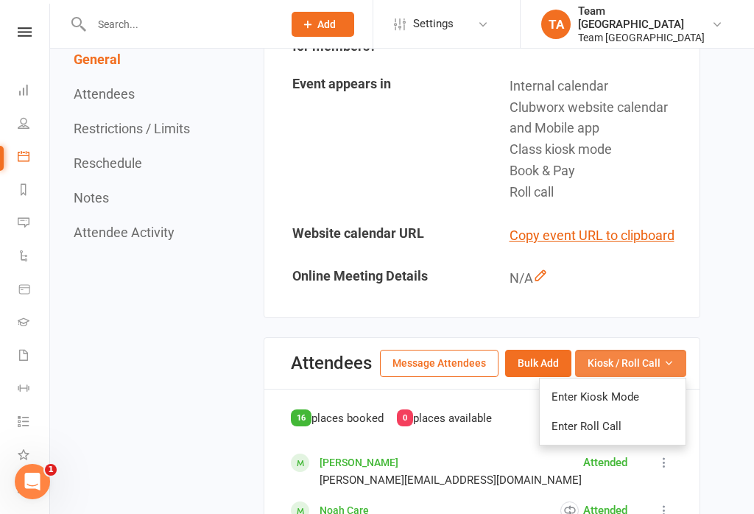
scroll to position [478, 0]
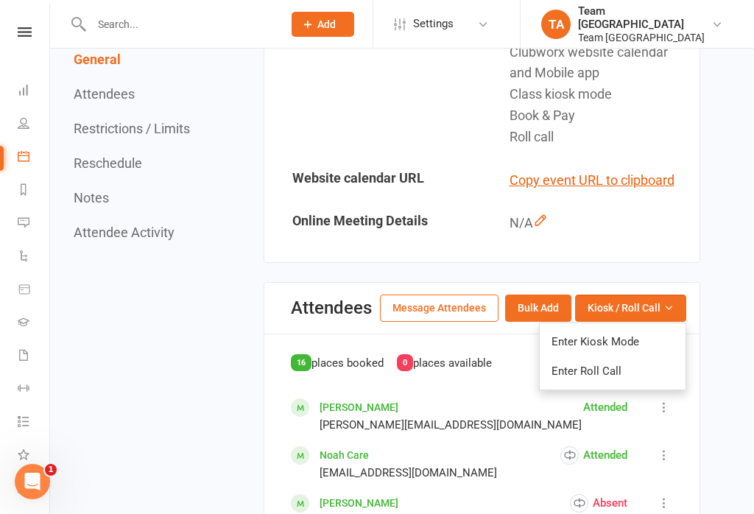
click at [608, 369] on link "Enter Roll Call" at bounding box center [612, 370] width 146 height 29
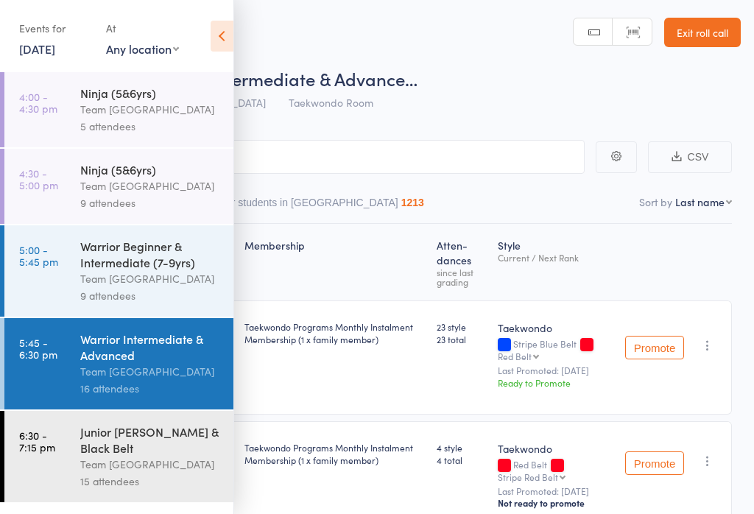
scroll to position [7, 0]
click at [226, 39] on icon at bounding box center [221, 36] width 23 height 31
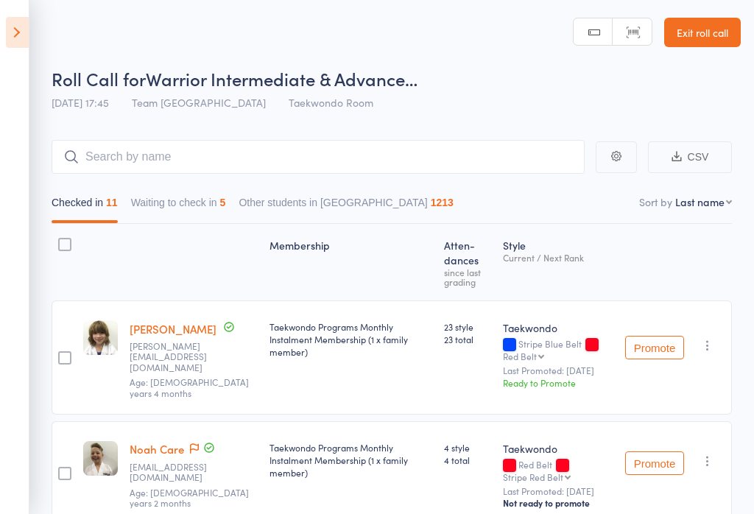
scroll to position [0, 0]
click at [210, 216] on button "Waiting to check in 5" at bounding box center [178, 206] width 95 height 34
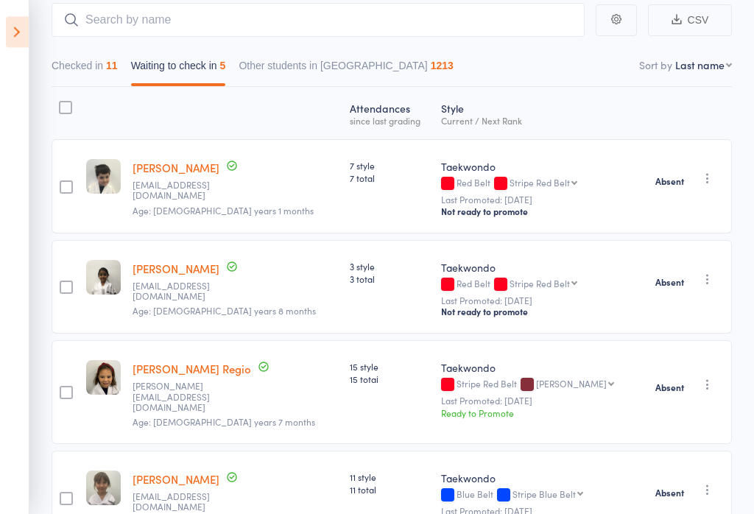
click at [713, 284] on icon "button" at bounding box center [707, 279] width 15 height 15
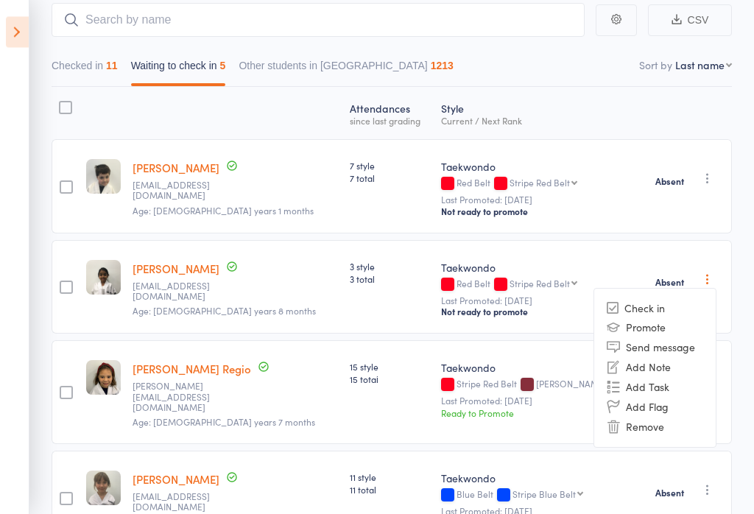
scroll to position [137, 0]
click at [660, 311] on li "Check in" at bounding box center [654, 308] width 121 height 18
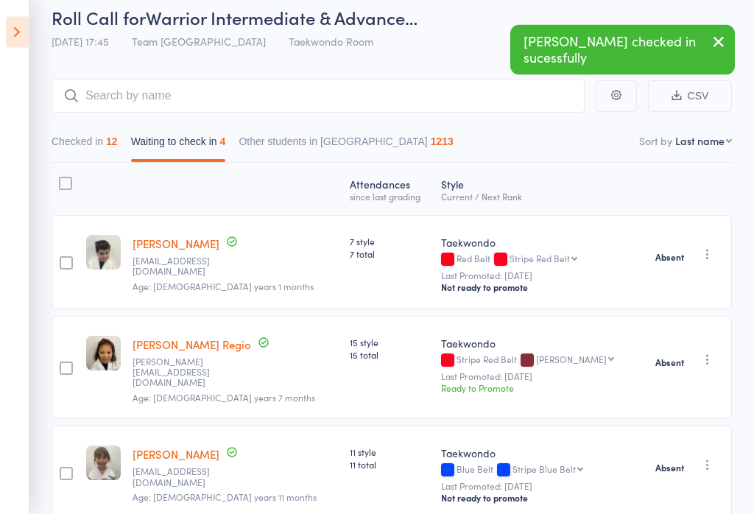
scroll to position [0, 0]
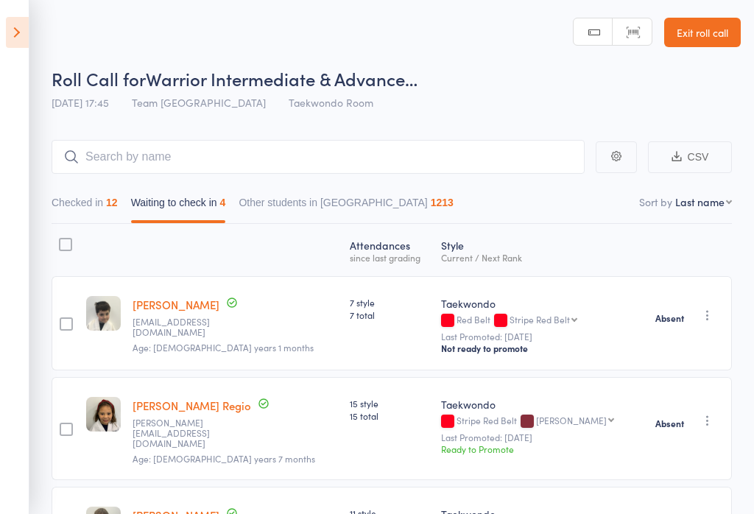
click at [718, 29] on link "Exit roll call" at bounding box center [702, 32] width 77 height 29
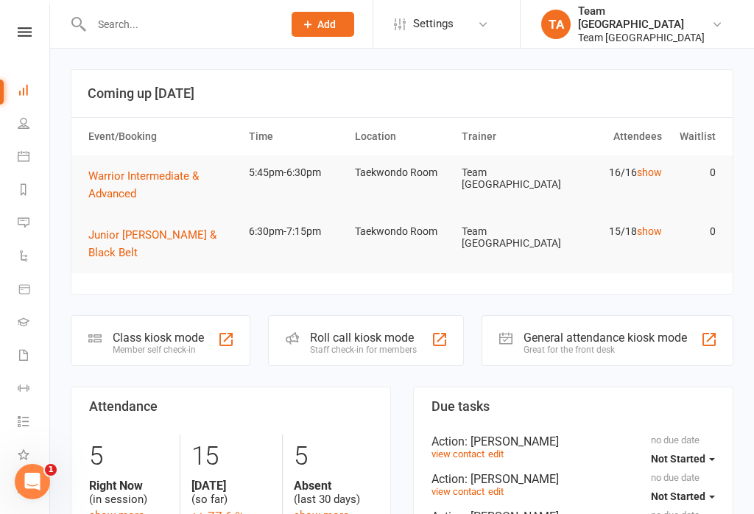
click at [26, 33] on icon at bounding box center [25, 32] width 14 height 10
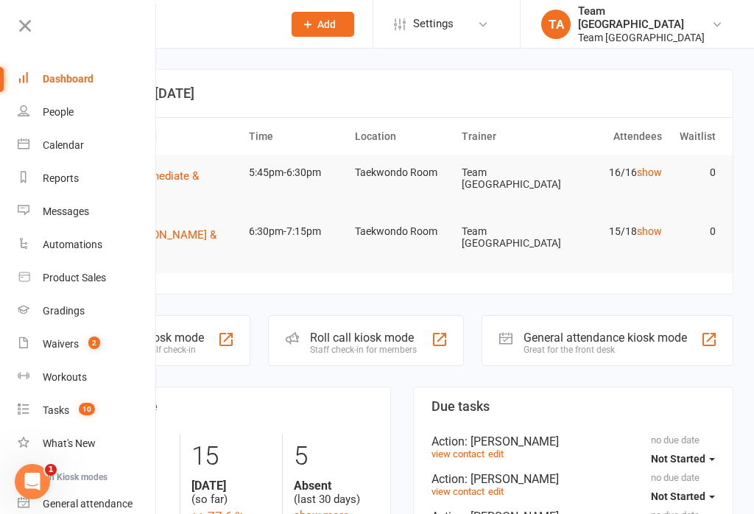
click at [82, 152] on link "Calendar" at bounding box center [87, 145] width 139 height 33
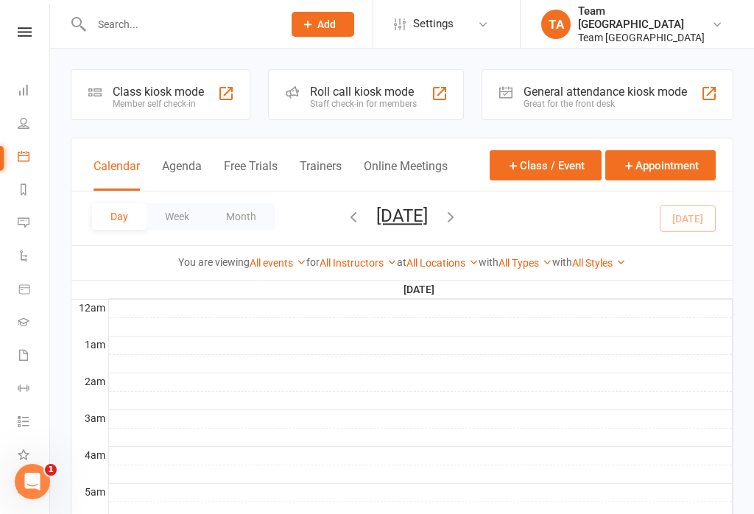
click at [22, 36] on icon at bounding box center [25, 32] width 14 height 10
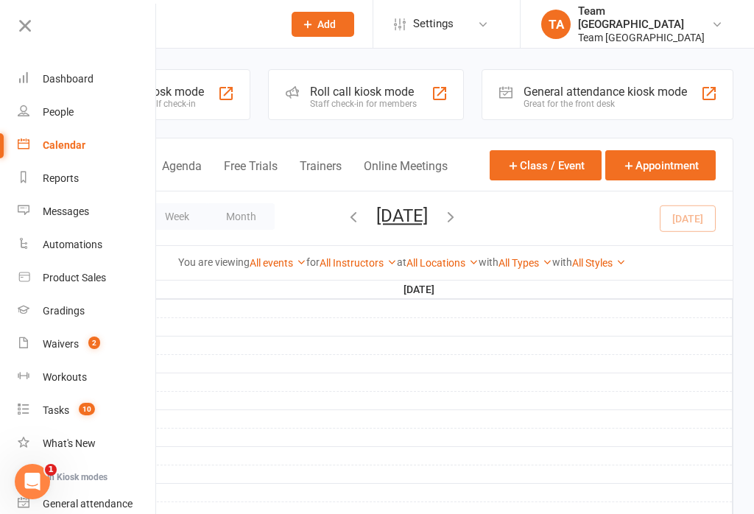
click at [71, 305] on div "Gradings" at bounding box center [64, 311] width 42 height 12
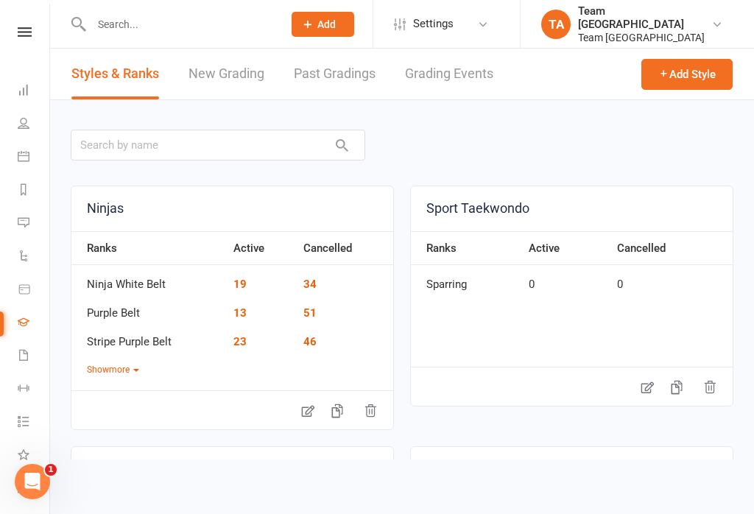
click at [456, 77] on link "Grading Events" at bounding box center [449, 74] width 88 height 51
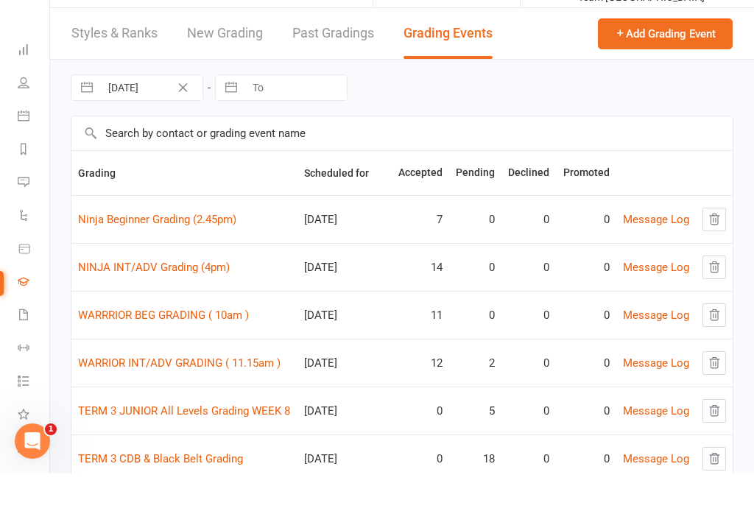
scroll to position [85, 0]
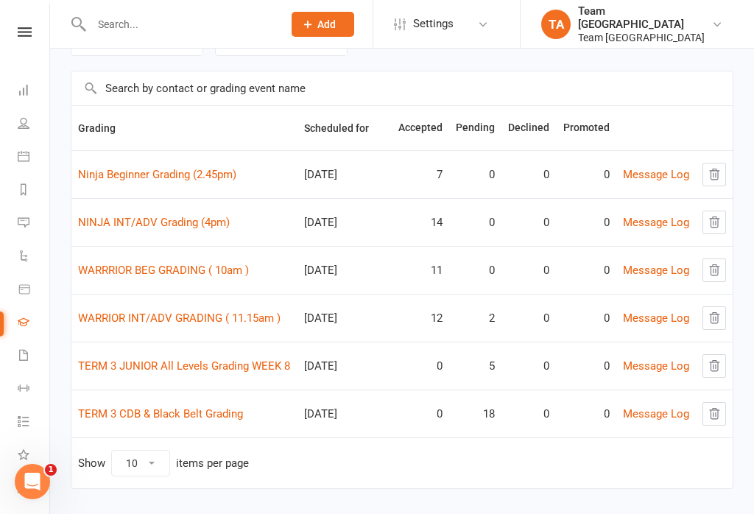
click at [189, 319] on link "WARRIOR INT/ADV GRADING ( 11.15am )" at bounding box center [179, 317] width 202 height 13
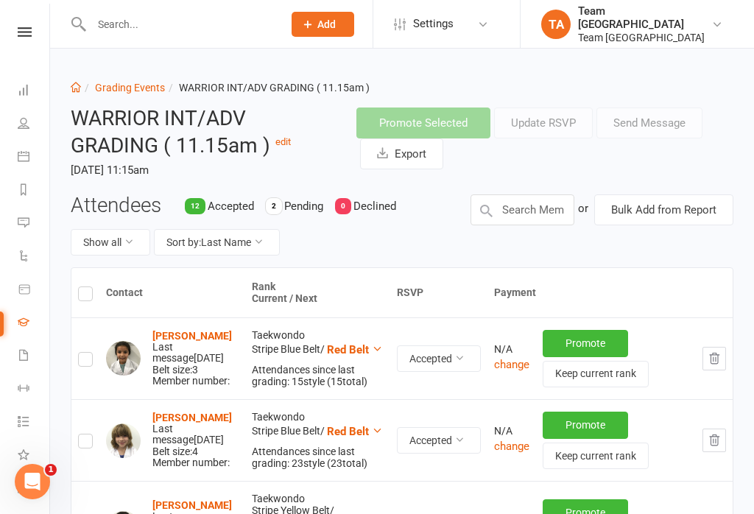
click at [250, 238] on button "Sort by: Last Name" at bounding box center [217, 242] width 126 height 26
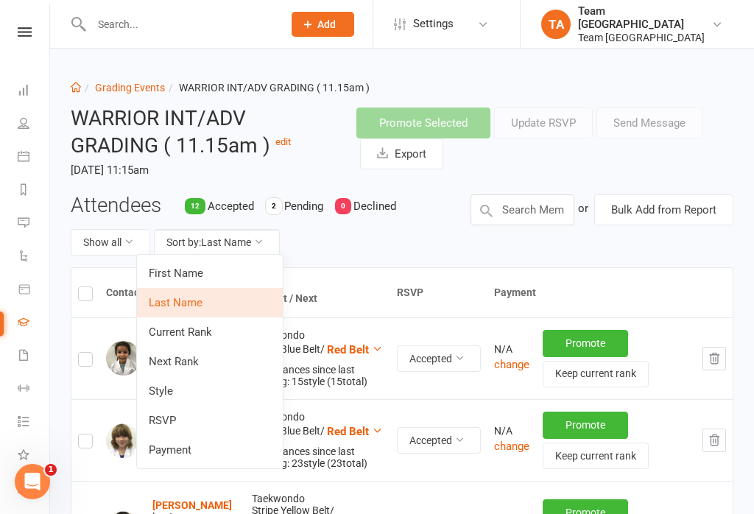
click at [203, 420] on link "RSVP" at bounding box center [210, 420] width 146 height 29
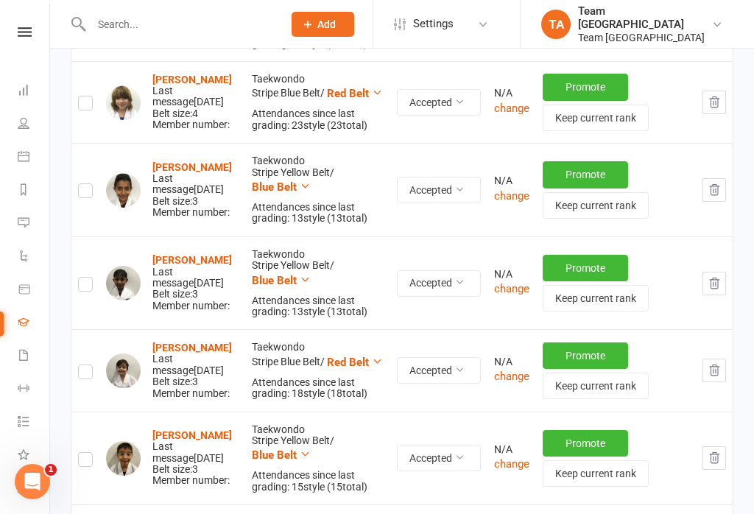
scroll to position [1067, 0]
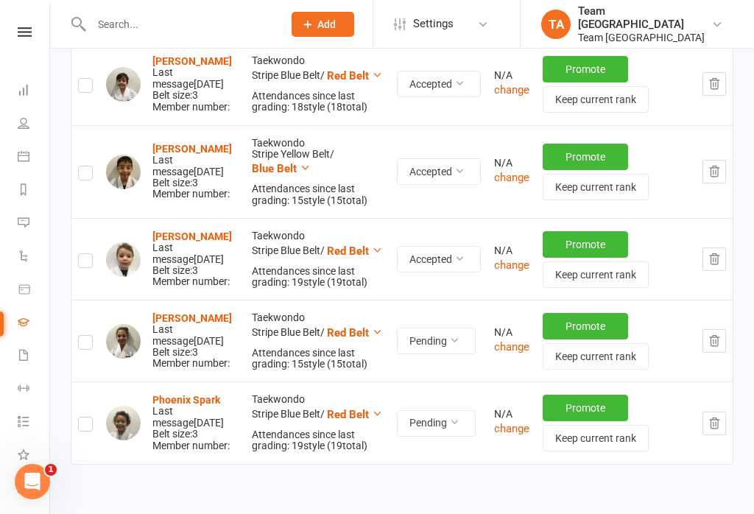
click at [85, 344] on label at bounding box center [85, 344] width 15 height 0
click at [85, 336] on input "checkbox" at bounding box center [85, 336] width 15 height 0
checkbox input "true"
click at [85, 426] on label at bounding box center [85, 426] width 15 height 0
click at [85, 417] on input "checkbox" at bounding box center [85, 417] width 15 height 0
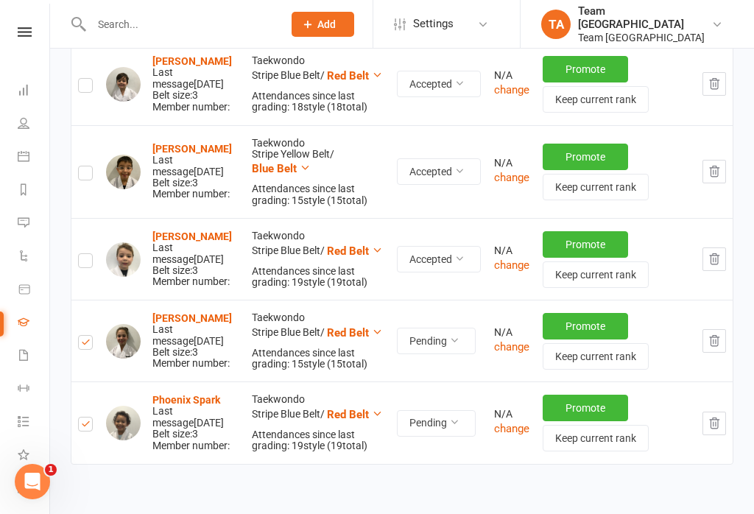
checkbox input "true"
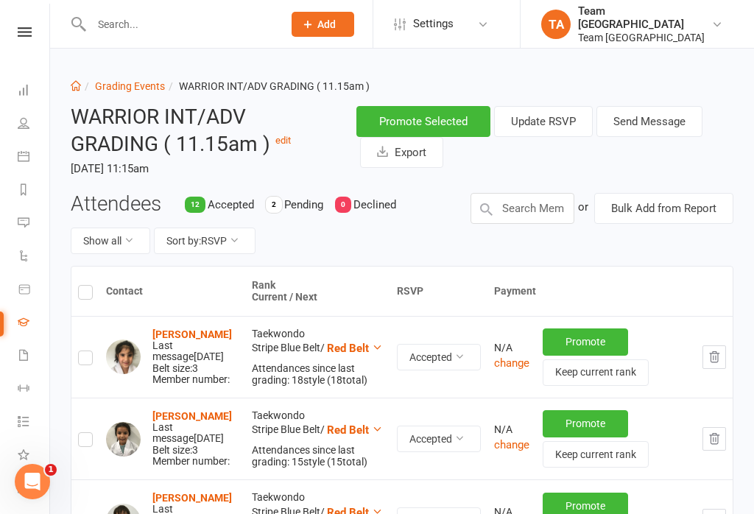
scroll to position [0, 0]
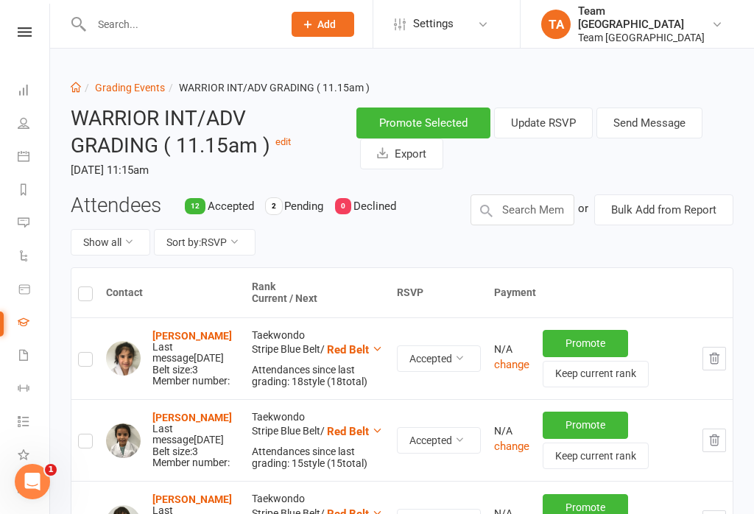
click at [654, 118] on button "Send Message" at bounding box center [649, 122] width 106 height 31
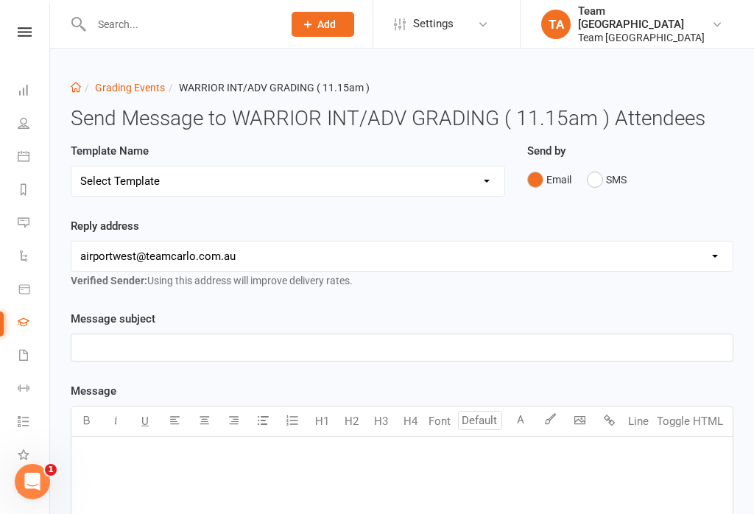
click at [485, 181] on select "Select Template [SMS] Black Belt Payment Advice (Black Belt & Kukkiwon) [SMS] B…" at bounding box center [287, 180] width 433 height 29
select select "18"
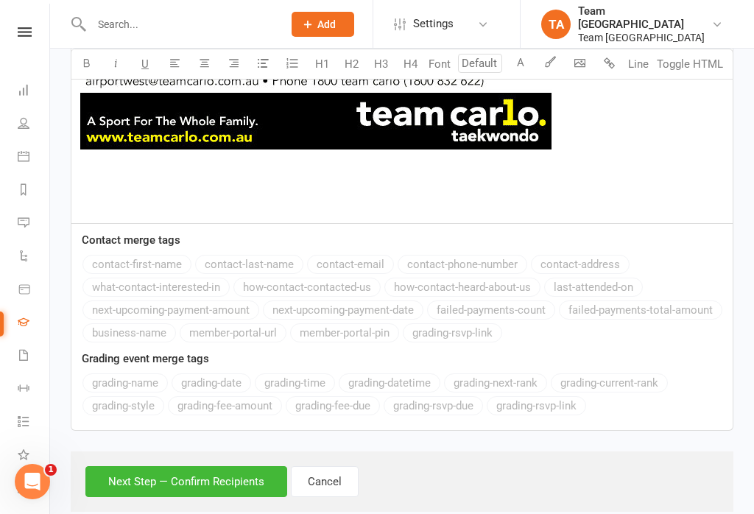
scroll to position [965, 0]
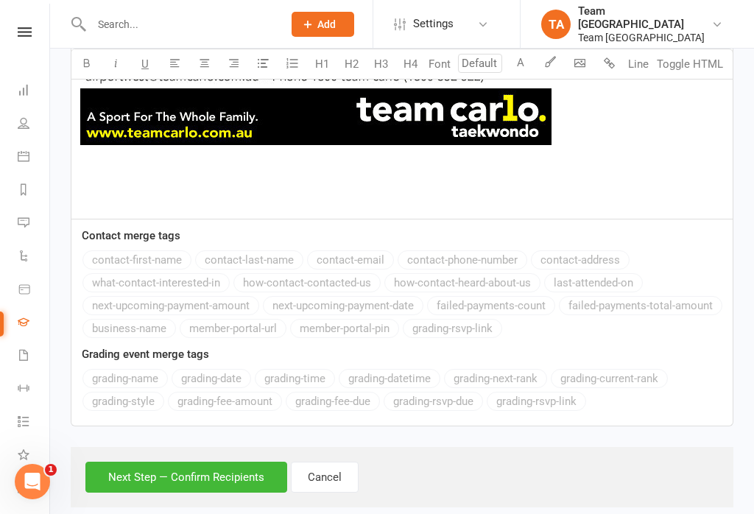
click at [169, 465] on button "Next Step — Confirm Recipients" at bounding box center [186, 476] width 202 height 31
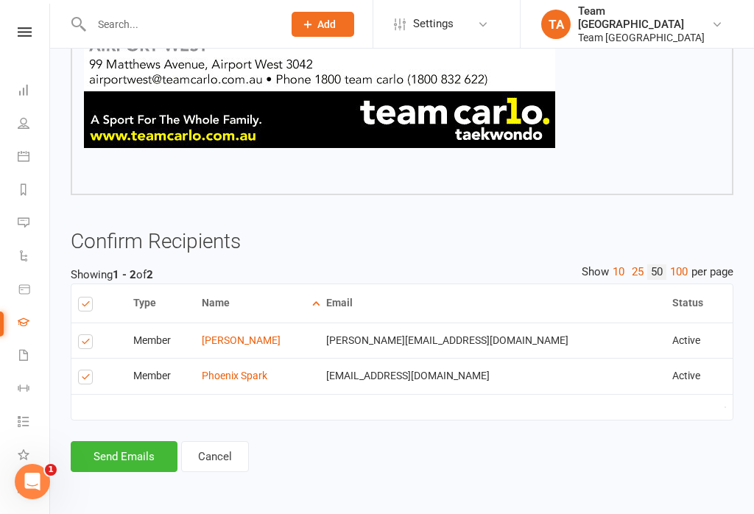
scroll to position [821, 0]
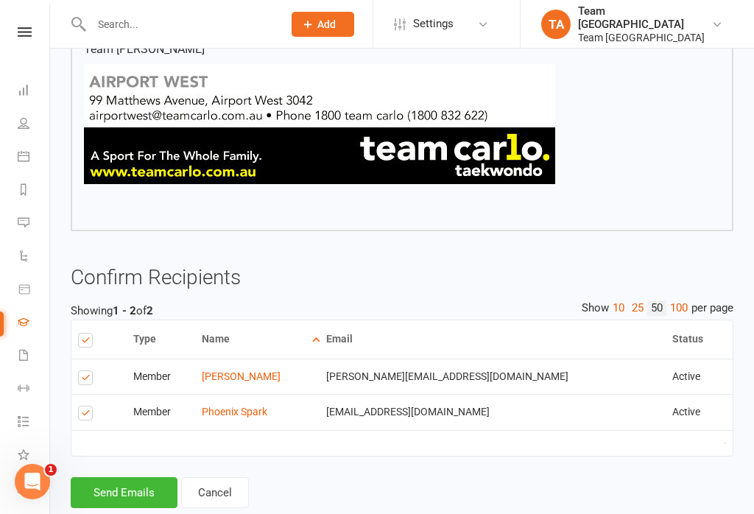
click at [127, 477] on button "Send Emails" at bounding box center [124, 492] width 107 height 31
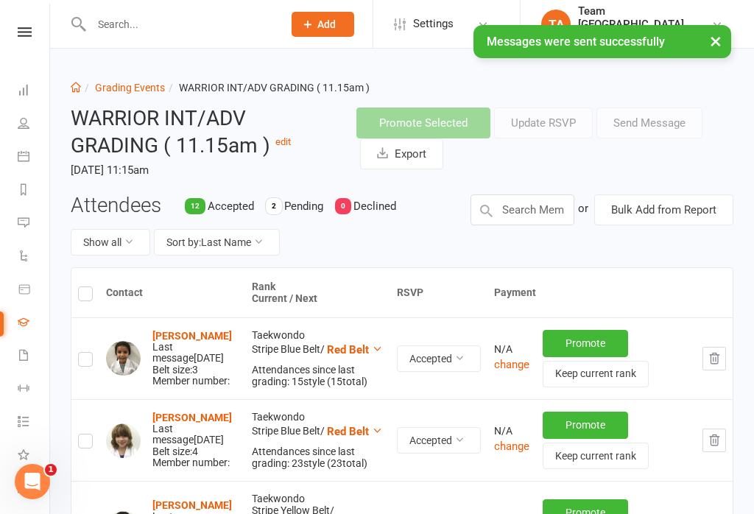
click at [272, 238] on button "Sort by: Last Name" at bounding box center [217, 242] width 126 height 26
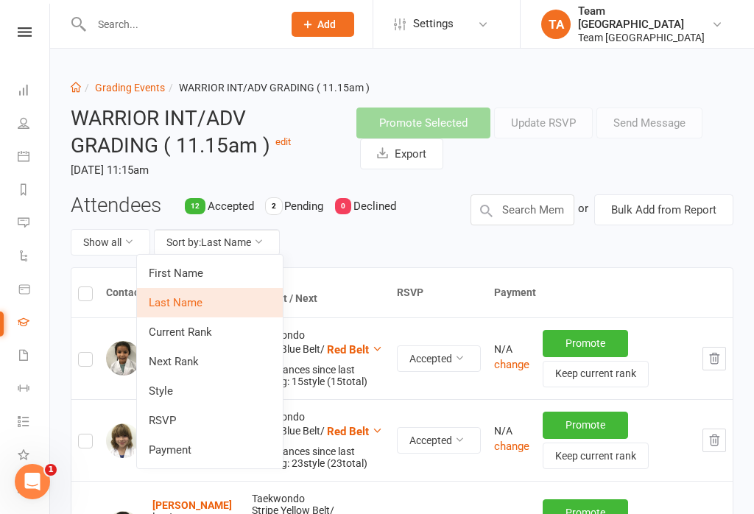
click at [199, 423] on link "RSVP" at bounding box center [210, 420] width 146 height 29
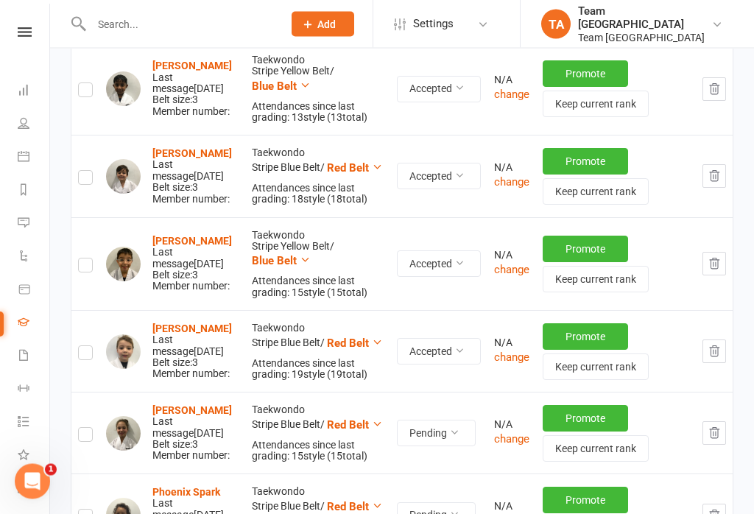
scroll to position [1067, 0]
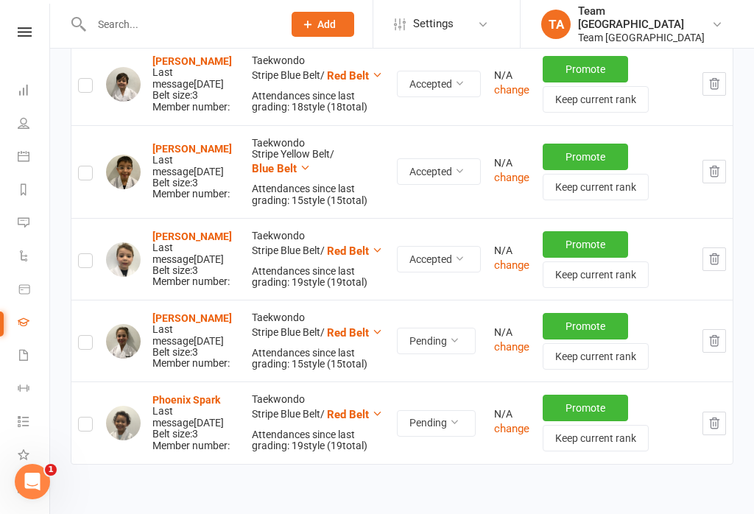
click at [93, 336] on input "checkbox" at bounding box center [85, 336] width 15 height 0
checkbox input "true"
click at [89, 426] on label at bounding box center [85, 426] width 15 height 0
click at [89, 417] on input "checkbox" at bounding box center [85, 417] width 15 height 0
checkbox input "true"
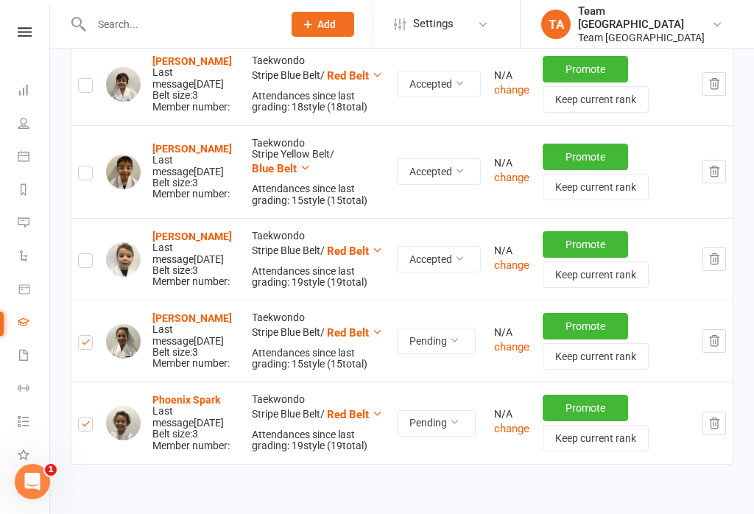
checkbox input "true"
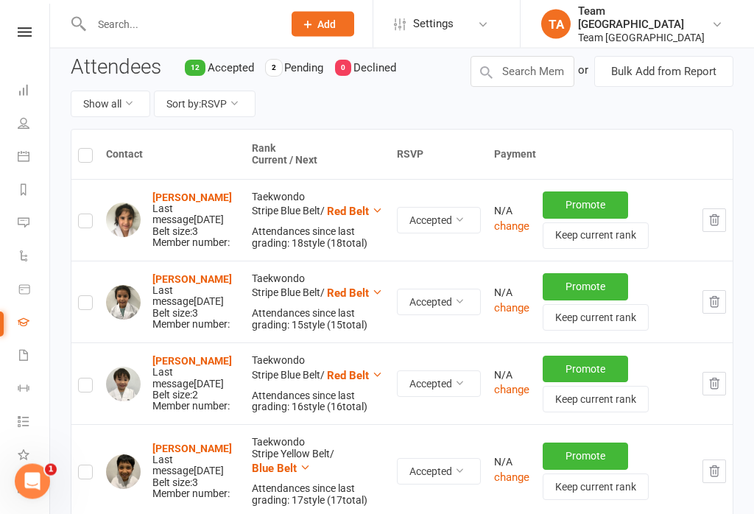
scroll to position [0, 0]
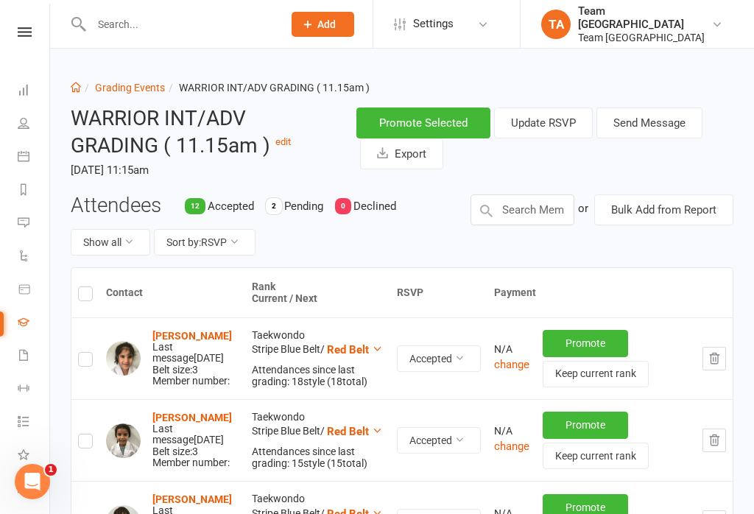
click at [651, 118] on button "Send Message" at bounding box center [649, 122] width 106 height 31
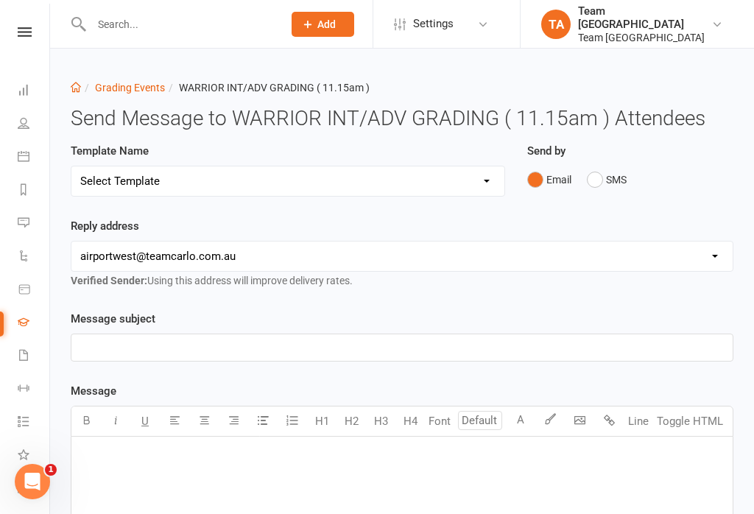
click at [463, 185] on select "Select Template [SMS] Black Belt Payment Advice (Black Belt & Kukkiwon) [SMS] B…" at bounding box center [287, 180] width 433 height 29
select select "20"
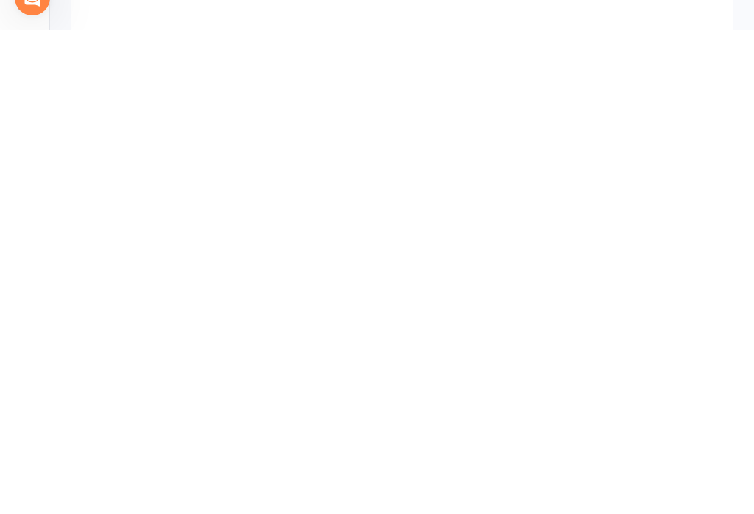
scroll to position [367, 0]
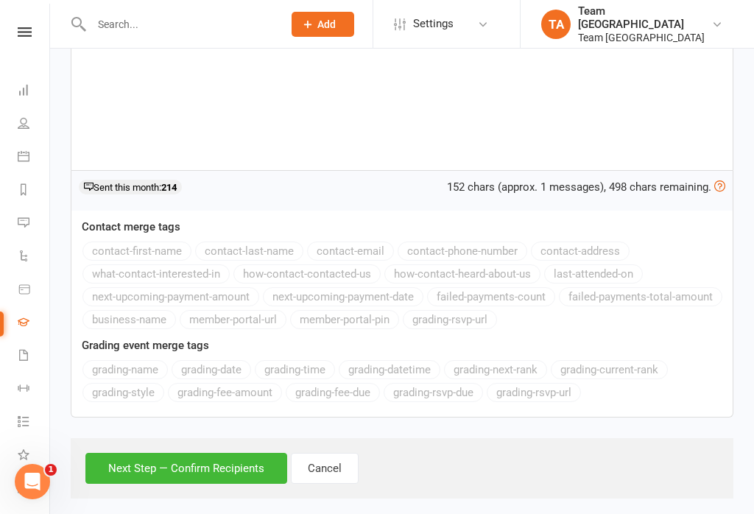
click at [166, 475] on button "Next Step — Confirm Recipients" at bounding box center [186, 468] width 202 height 31
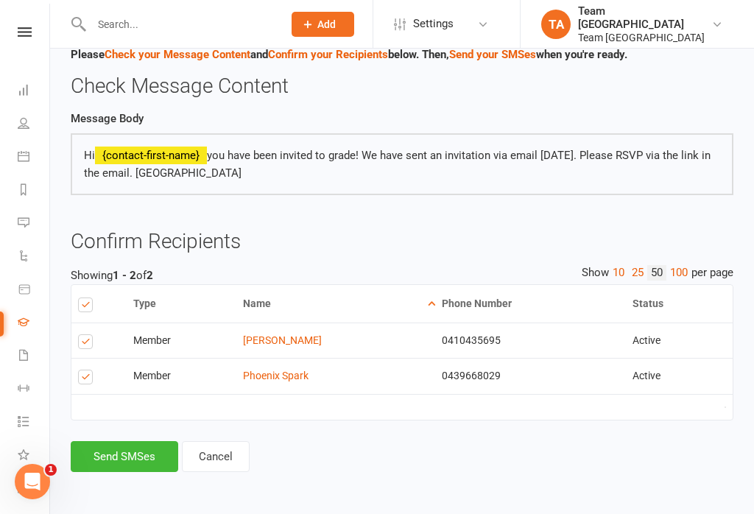
scroll to position [105, 0]
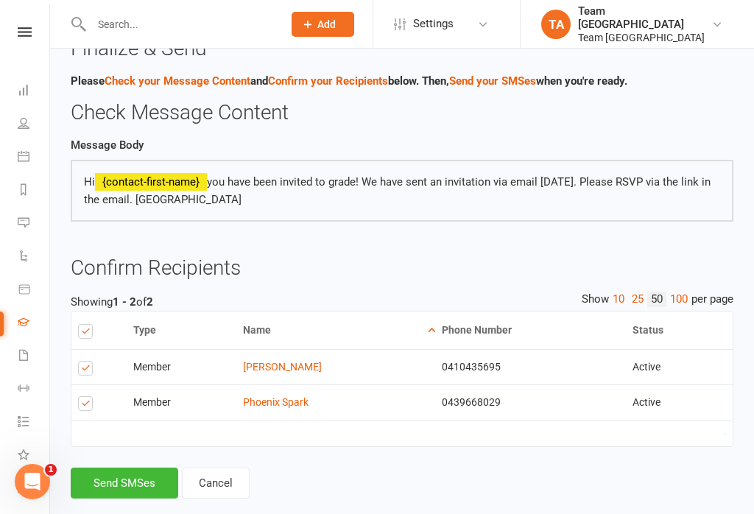
click at [126, 478] on button "Send SMSes" at bounding box center [124, 482] width 107 height 31
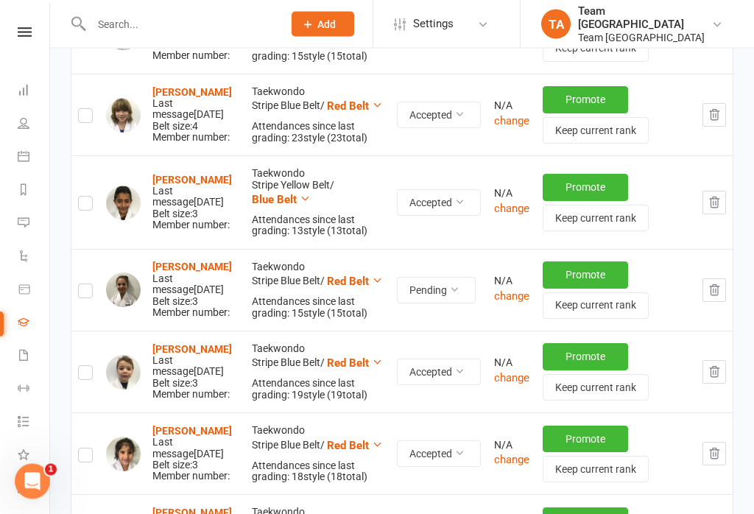
scroll to position [327, 0]
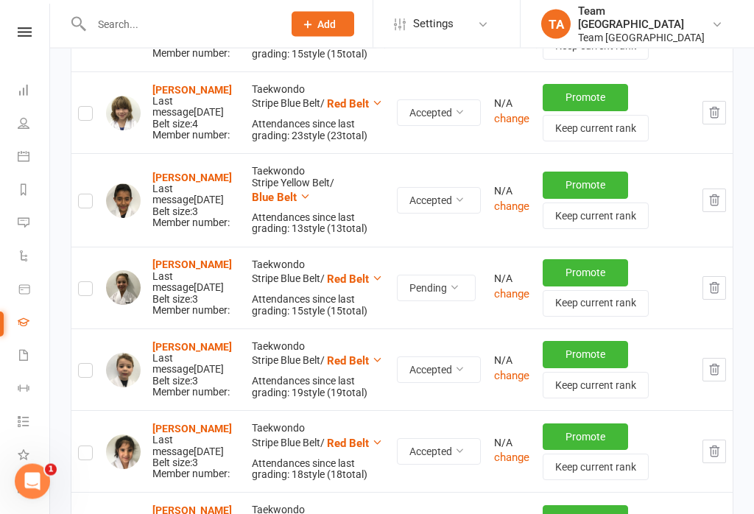
click at [208, 259] on strong "[PERSON_NAME]" at bounding box center [191, 265] width 79 height 12
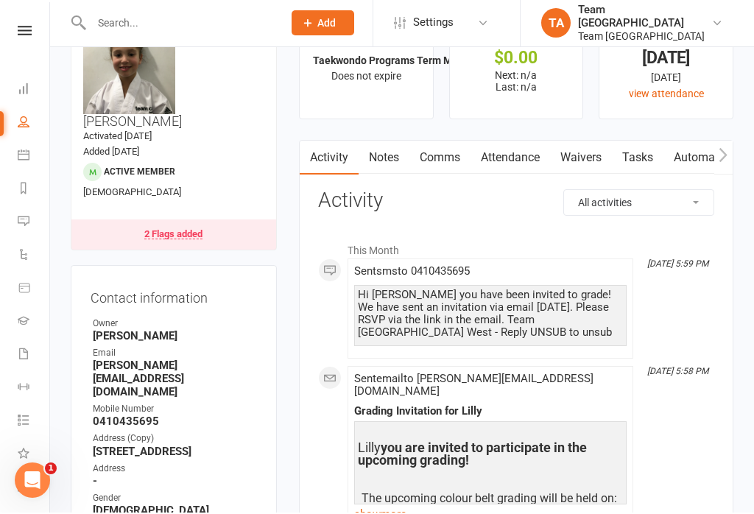
scroll to position [60, 0]
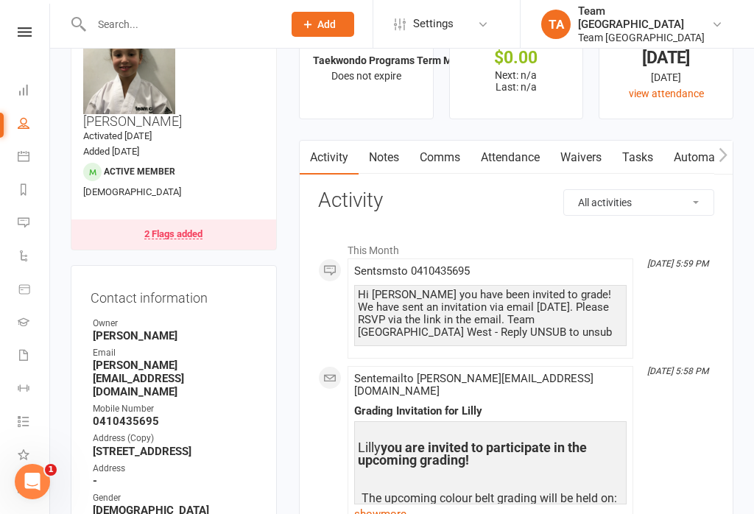
click at [20, 35] on icon at bounding box center [25, 32] width 14 height 10
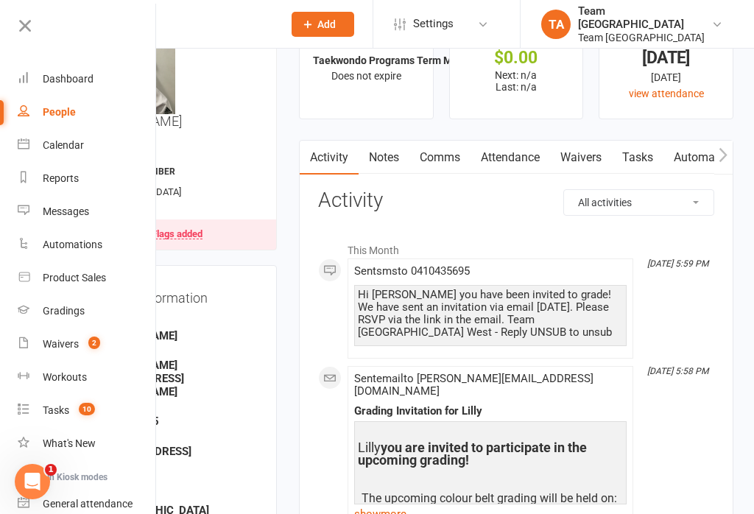
click at [96, 306] on link "Gradings" at bounding box center [87, 310] width 139 height 33
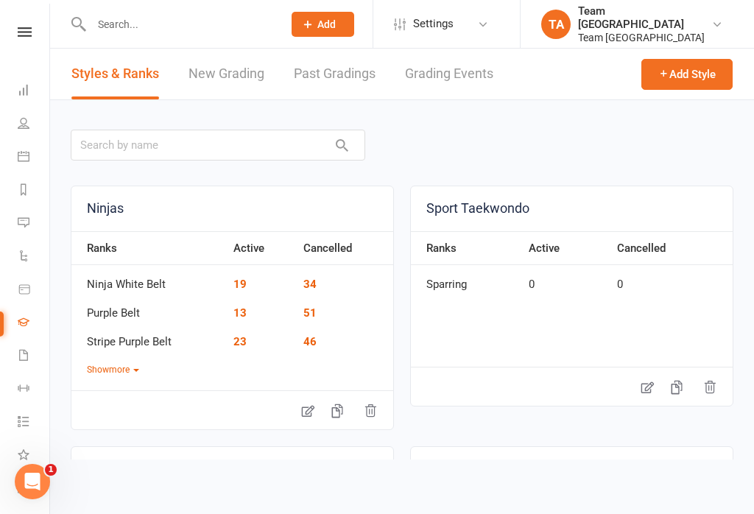
click at [466, 77] on link "Grading Events" at bounding box center [449, 74] width 88 height 51
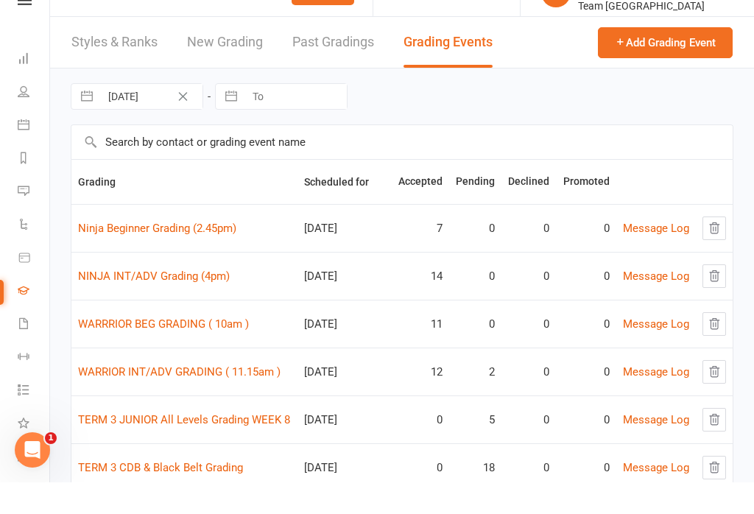
scroll to position [53, 0]
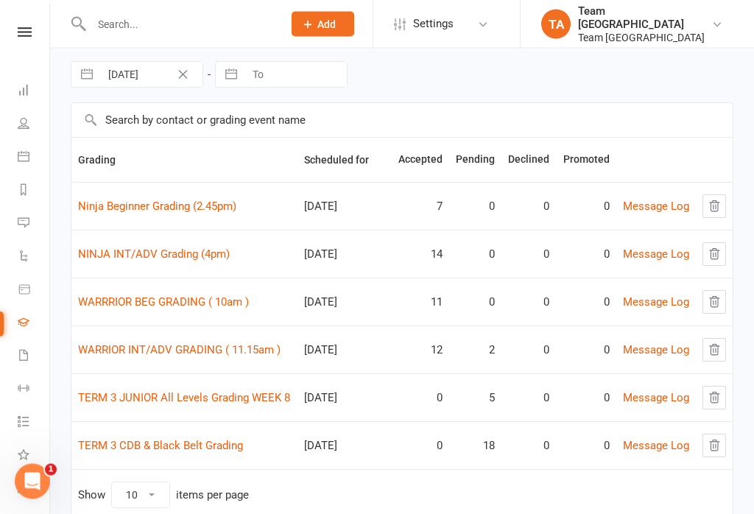
click at [183, 213] on link "Ninja Beginner Grading (2.45pm)" at bounding box center [157, 206] width 158 height 13
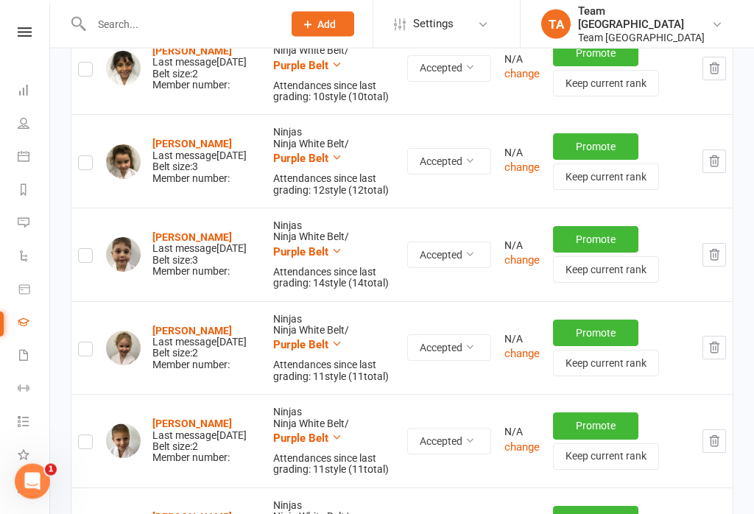
scroll to position [376, 0]
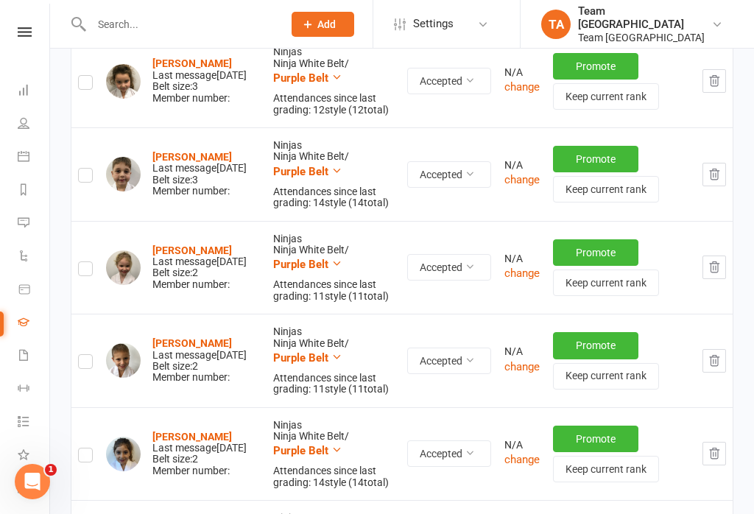
click at [187, 431] on strong "[PERSON_NAME]" at bounding box center [191, 437] width 79 height 12
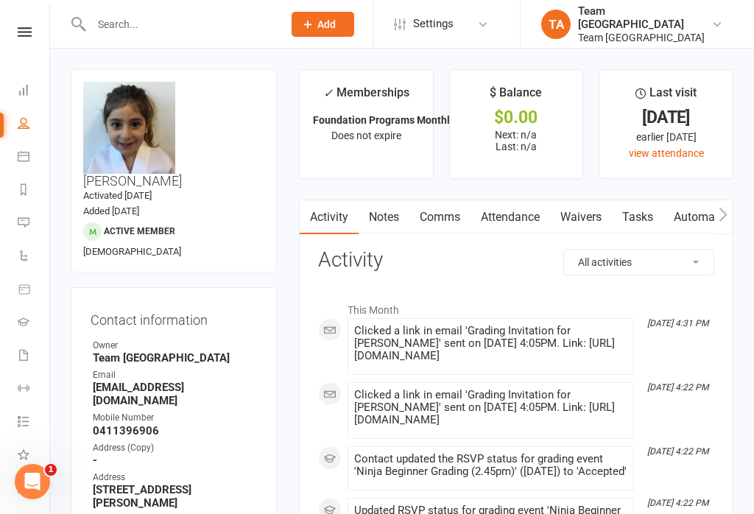
click at [25, 24] on nav "Clubworx Dashboard People Calendar Reports Messages Automations Product Sales G…" at bounding box center [25, 261] width 50 height 514
click at [26, 21] on nav "Clubworx Dashboard People Calendar Reports Messages Automations Product Sales G…" at bounding box center [25, 261] width 50 height 514
click at [29, 27] on icon at bounding box center [25, 32] width 14 height 10
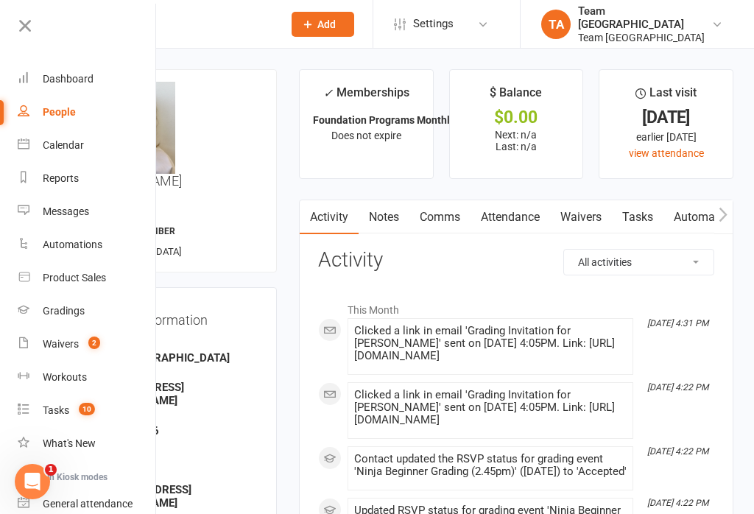
click at [90, 127] on link "People" at bounding box center [87, 112] width 139 height 33
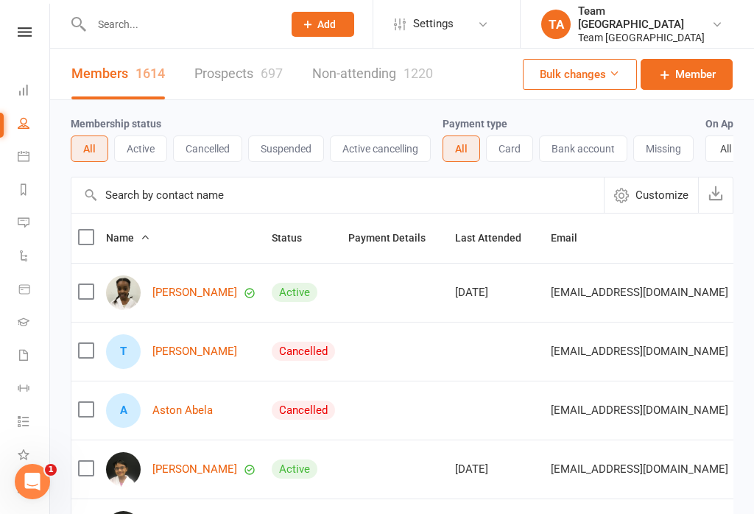
click at [29, 28] on icon at bounding box center [25, 32] width 14 height 10
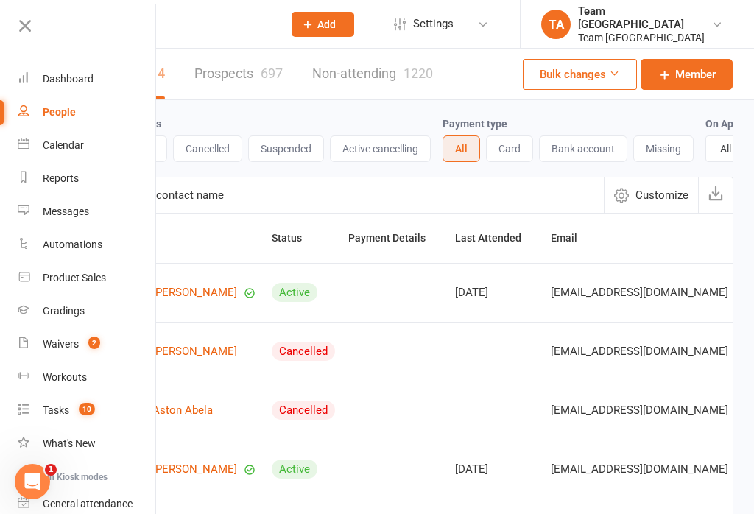
click at [79, 143] on div "Calendar" at bounding box center [63, 145] width 41 height 12
